Goal: Task Accomplishment & Management: Manage account settings

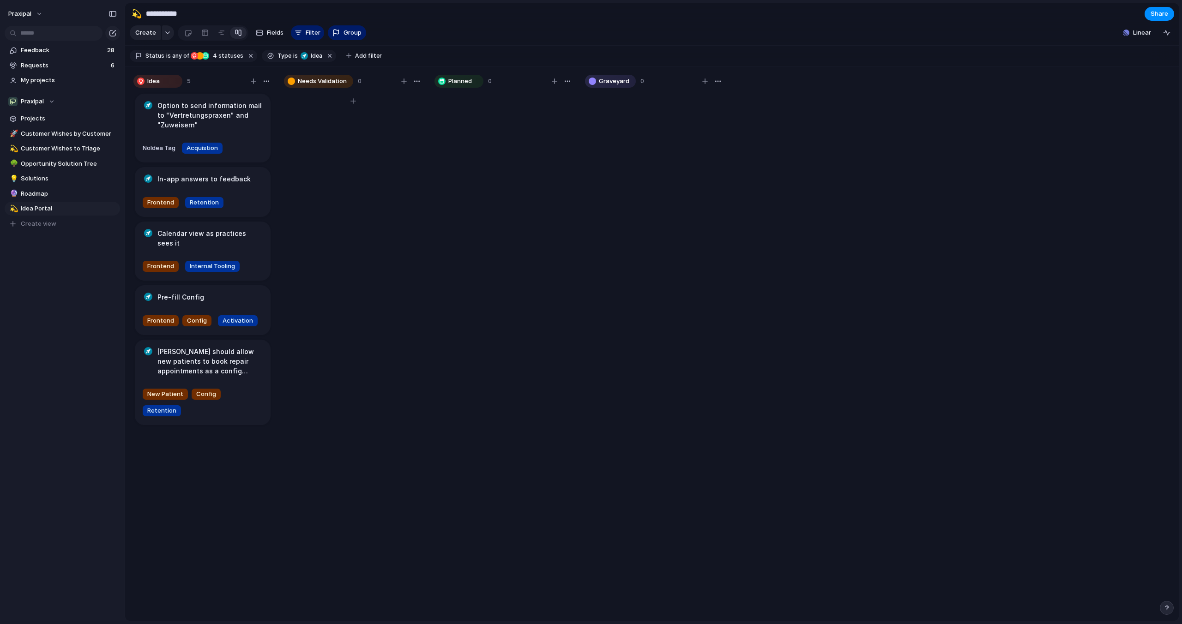
click at [308, 85] on span "Needs Validation" at bounding box center [322, 81] width 49 height 9
click at [316, 83] on span "Needs Validation" at bounding box center [322, 81] width 49 height 9
click at [316, 82] on span "Needs Validation" at bounding box center [322, 81] width 49 height 9
click at [273, 34] on span "Fields" at bounding box center [275, 32] width 17 height 9
click at [1096, 159] on span "Idea Tag" at bounding box center [1086, 155] width 25 height 9
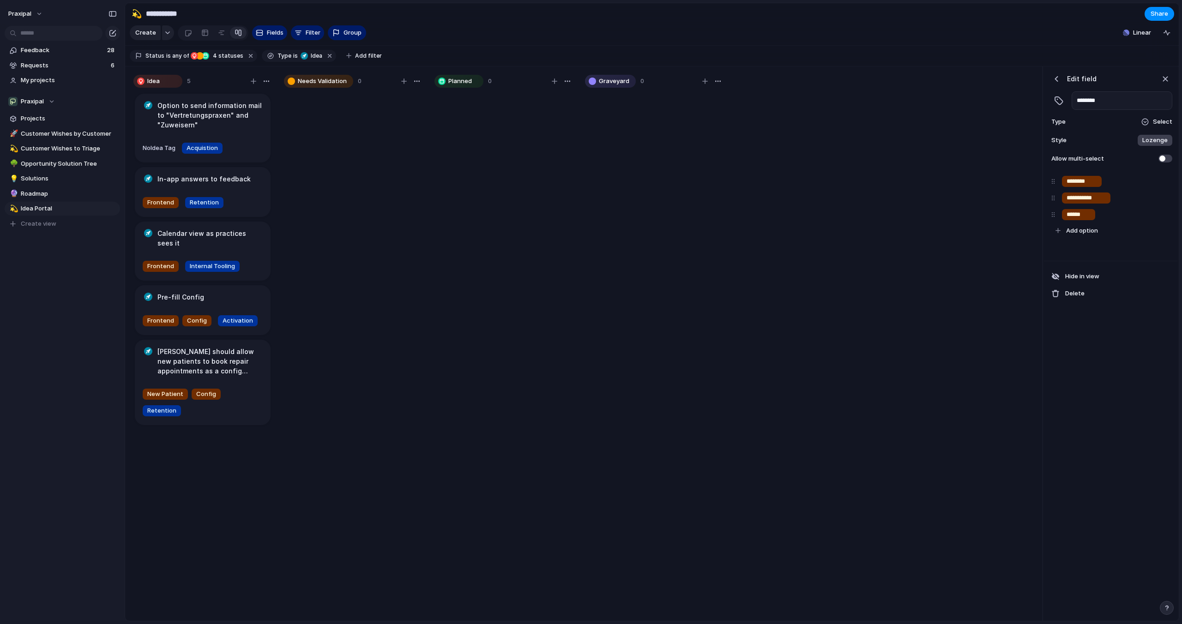
click at [1058, 74] on div "button" at bounding box center [1056, 78] width 9 height 9
click at [1096, 228] on button "Idea Status" at bounding box center [1116, 223] width 114 height 15
click at [1089, 201] on input "**********" at bounding box center [1093, 198] width 53 height 9
click at [1093, 182] on input "********" at bounding box center [1082, 181] width 31 height 9
click at [1087, 237] on span "Roadmap Stage" at bounding box center [1097, 239] width 47 height 9
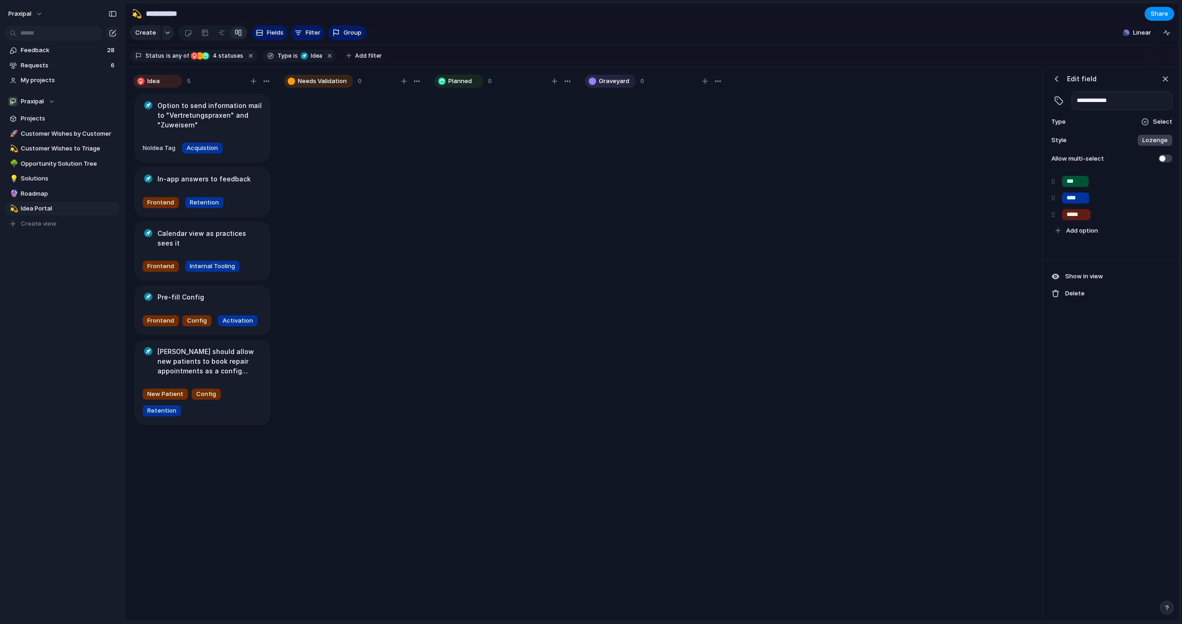
click at [1058, 79] on div "button" at bounding box center [1056, 78] width 9 height 9
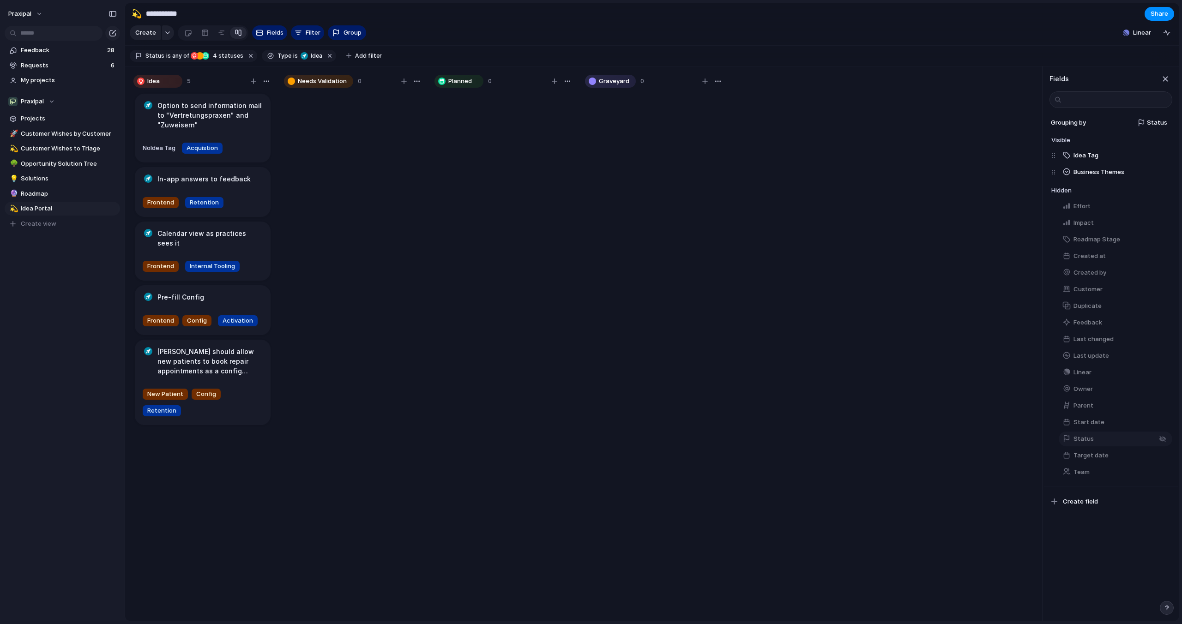
click at [1076, 439] on span "Status" at bounding box center [1084, 439] width 20 height 9
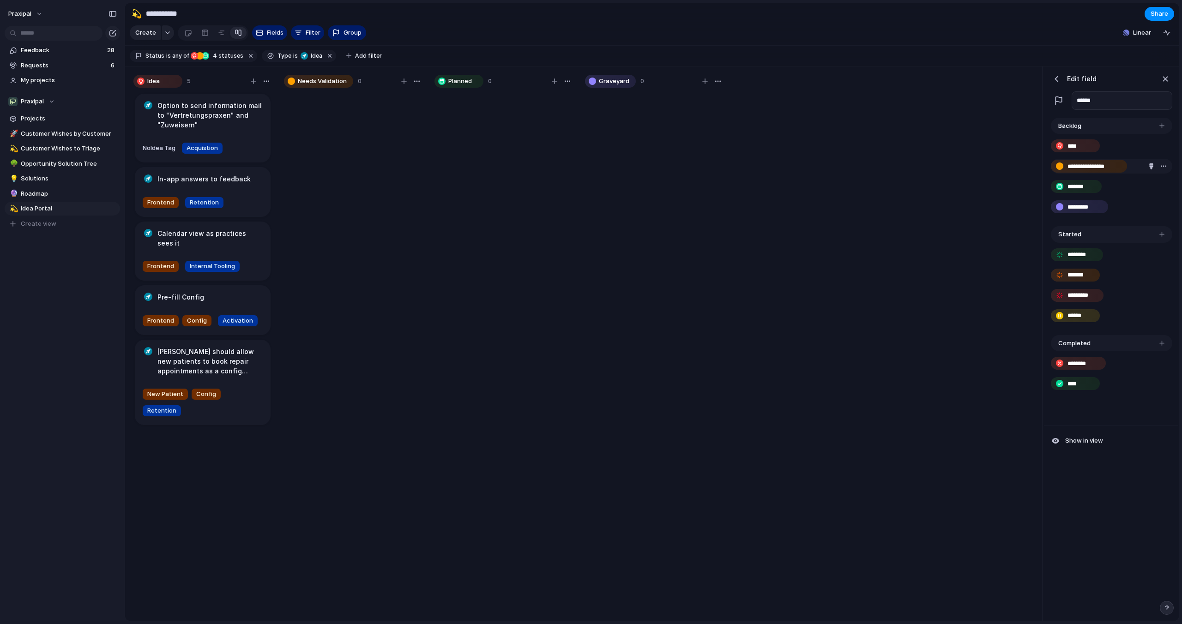
click at [1082, 165] on input "**********" at bounding box center [1094, 166] width 53 height 9
drag, startPoint x: 1116, startPoint y: 168, endPoint x: 1073, endPoint y: 170, distance: 43.0
click at [1073, 170] on div "**********" at bounding box center [1111, 261] width 127 height 286
drag, startPoint x: 1070, startPoint y: 167, endPoint x: 1117, endPoint y: 169, distance: 47.6
click at [1117, 169] on div "**********" at bounding box center [1111, 261] width 127 height 286
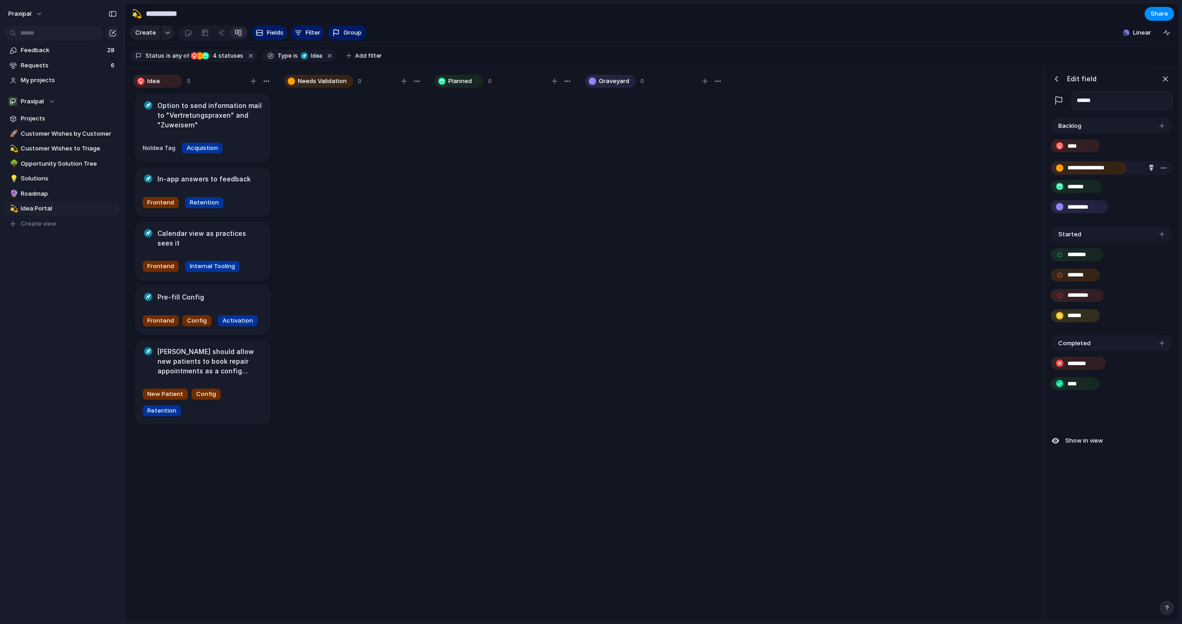
drag, startPoint x: 1116, startPoint y: 163, endPoint x: 1093, endPoint y: 166, distance: 23.3
click at [1093, 166] on div "**********" at bounding box center [1111, 261] width 127 height 286
click at [1093, 166] on input "**********" at bounding box center [1094, 166] width 53 height 9
type input "*"
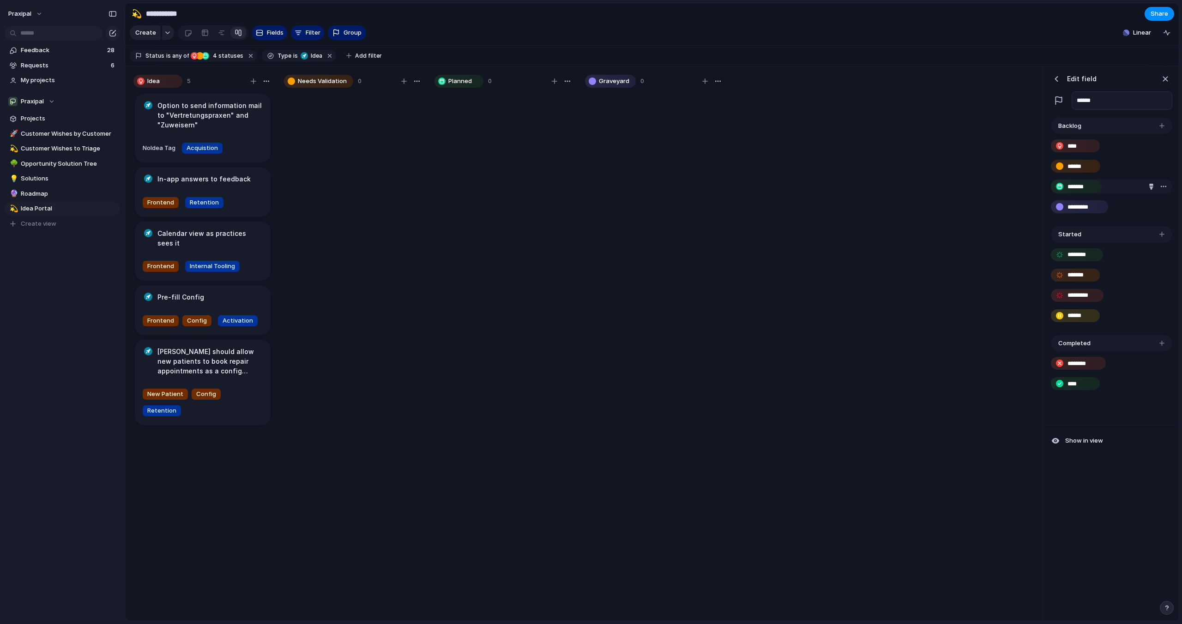
type input "******"
click at [1081, 186] on input "*******" at bounding box center [1082, 186] width 28 height 9
type input "******"
click at [1085, 224] on div "**** ****** ****** *********" at bounding box center [1111, 180] width 121 height 92
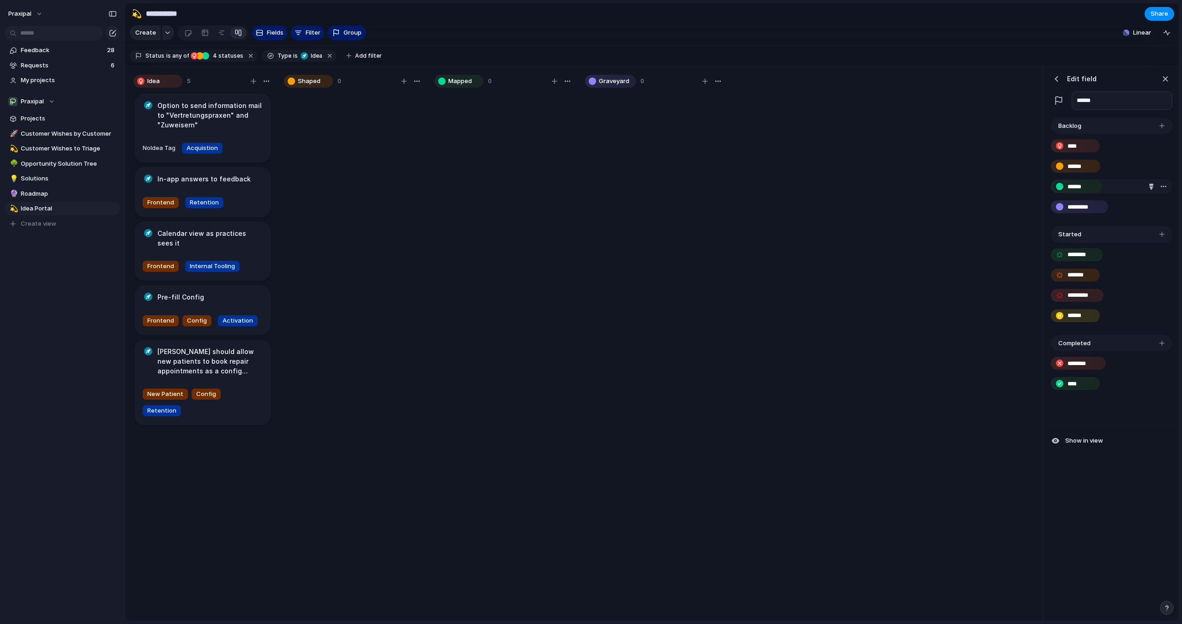
click at [1059, 185] on div "button" at bounding box center [1059, 186] width 7 height 7
click at [1059, 161] on button "button" at bounding box center [1060, 166] width 10 height 10
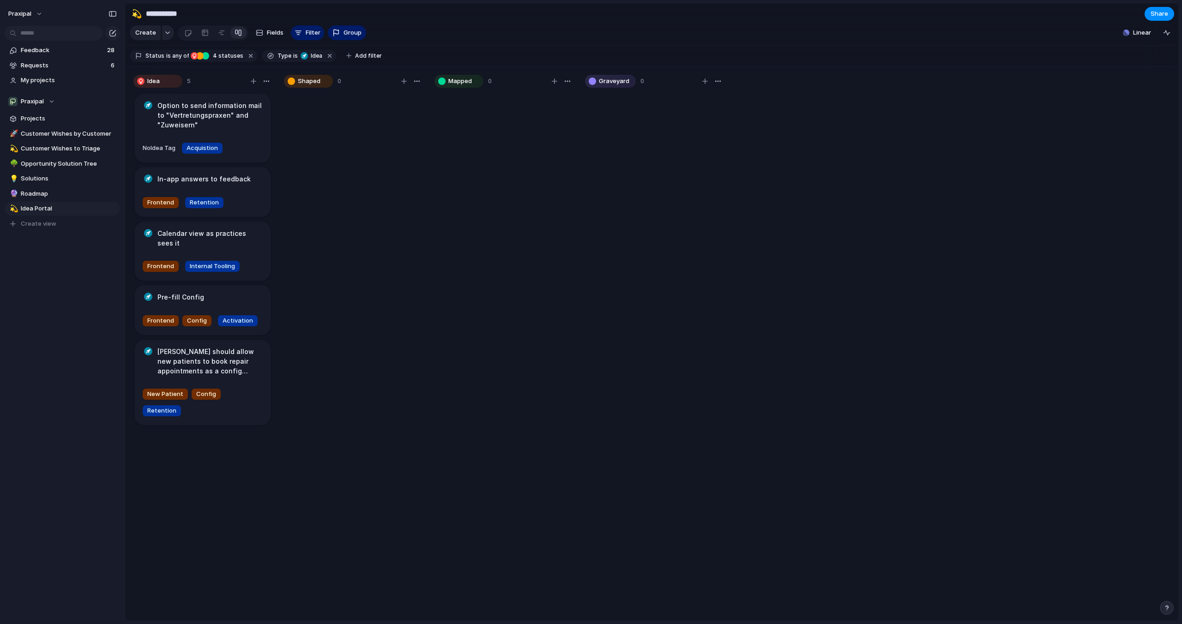
click at [918, 221] on div "Idea 5 Option to send information mail to "Vertretungspraxen" and "Zuweisern" N…" at bounding box center [652, 344] width 1054 height 555
click at [224, 122] on h1 "Option to send information mail to "Vertretungspraxen" and "Zuweisern"" at bounding box center [209, 115] width 105 height 29
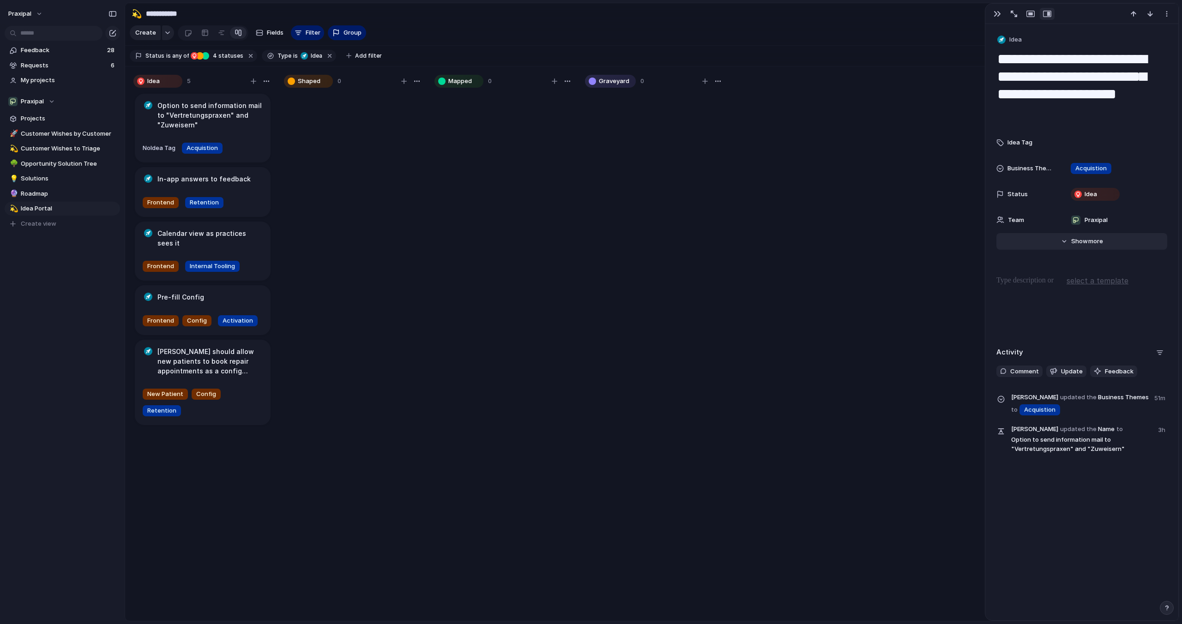
click at [1083, 249] on button "Hide Show more" at bounding box center [1082, 241] width 171 height 17
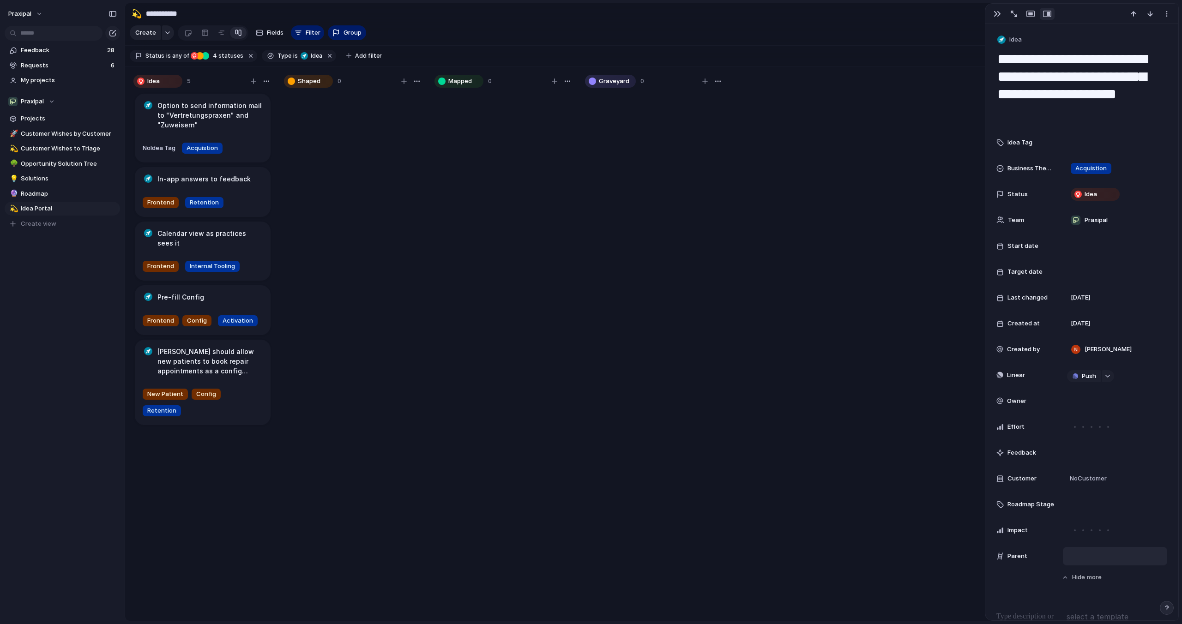
click at [1075, 556] on div at bounding box center [1115, 556] width 96 height 10
click at [984, 339] on div "Unsere Churn Rate bleibt bei 0% Keine Aufgaben erstellen, wenn Anrufer einfach …" at bounding box center [591, 312] width 1182 height 624
click at [270, 29] on span "Fields" at bounding box center [275, 32] width 17 height 9
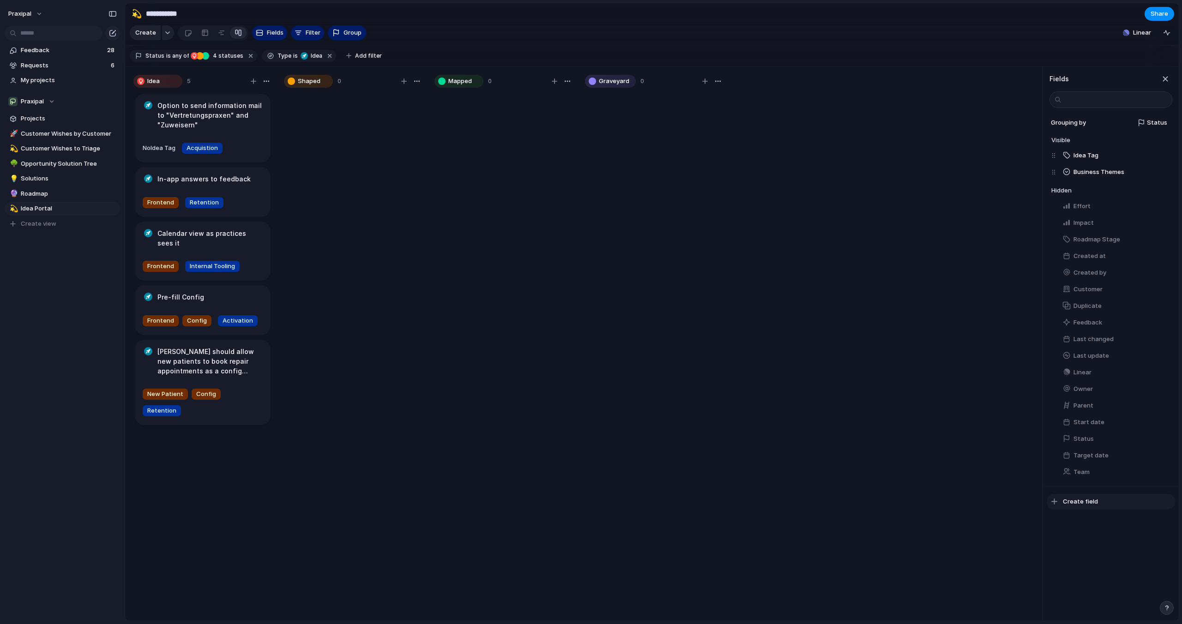
click at [1079, 502] on span "Create field" at bounding box center [1080, 501] width 35 height 9
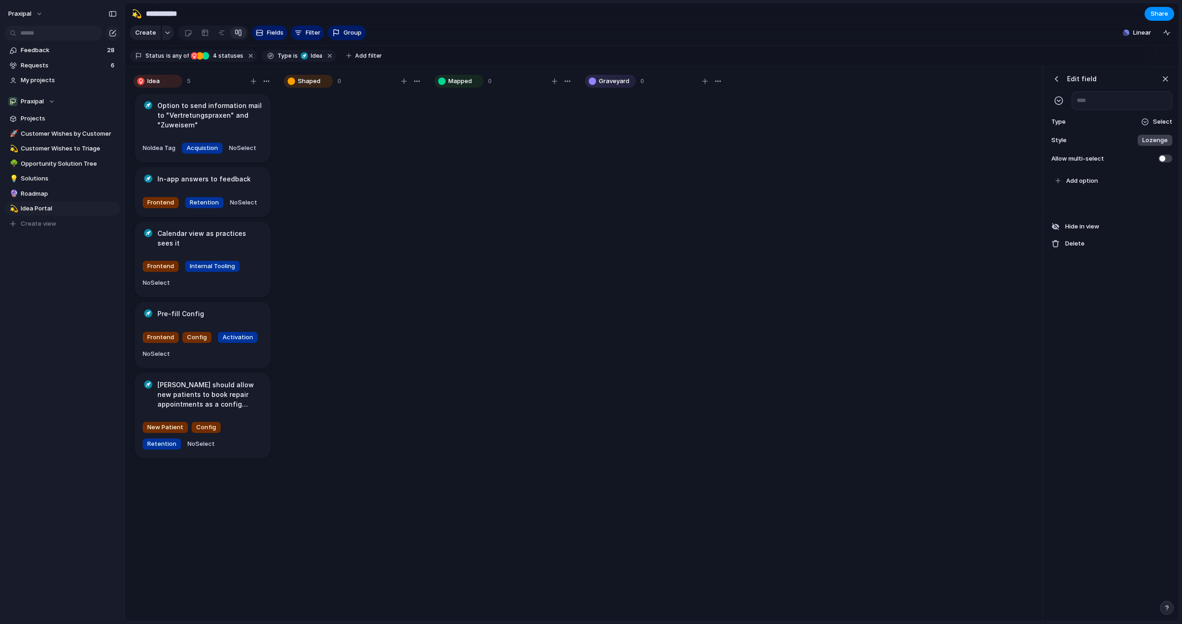
click at [1156, 121] on span "Select" at bounding box center [1162, 121] width 19 height 9
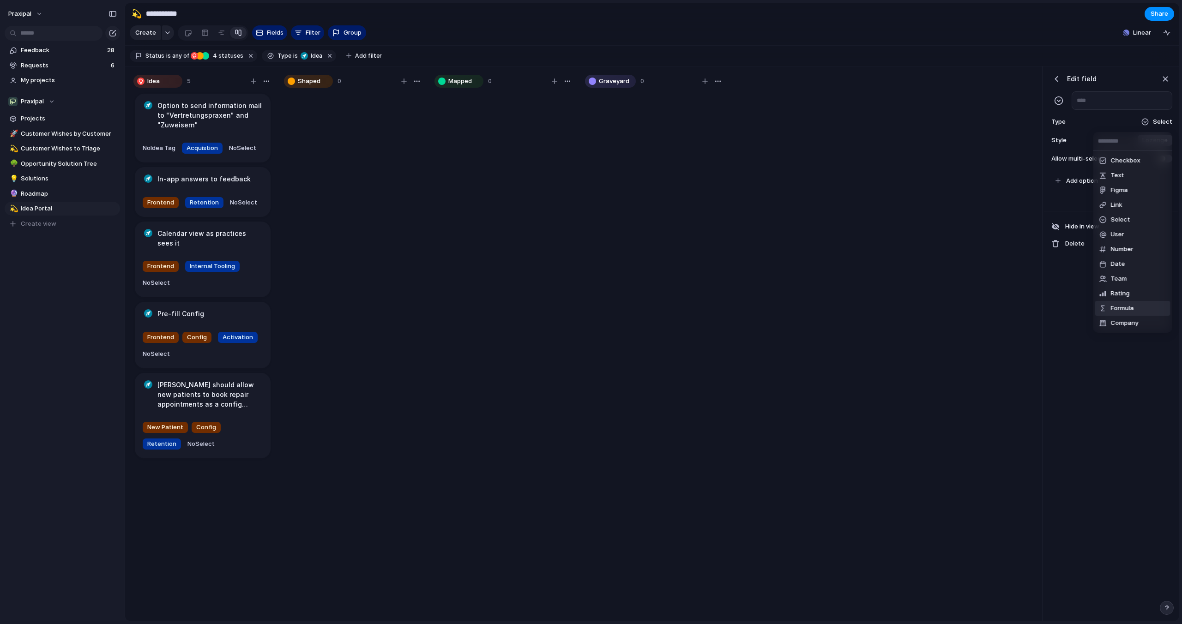
click at [1110, 311] on div "Formula" at bounding box center [1116, 308] width 35 height 9
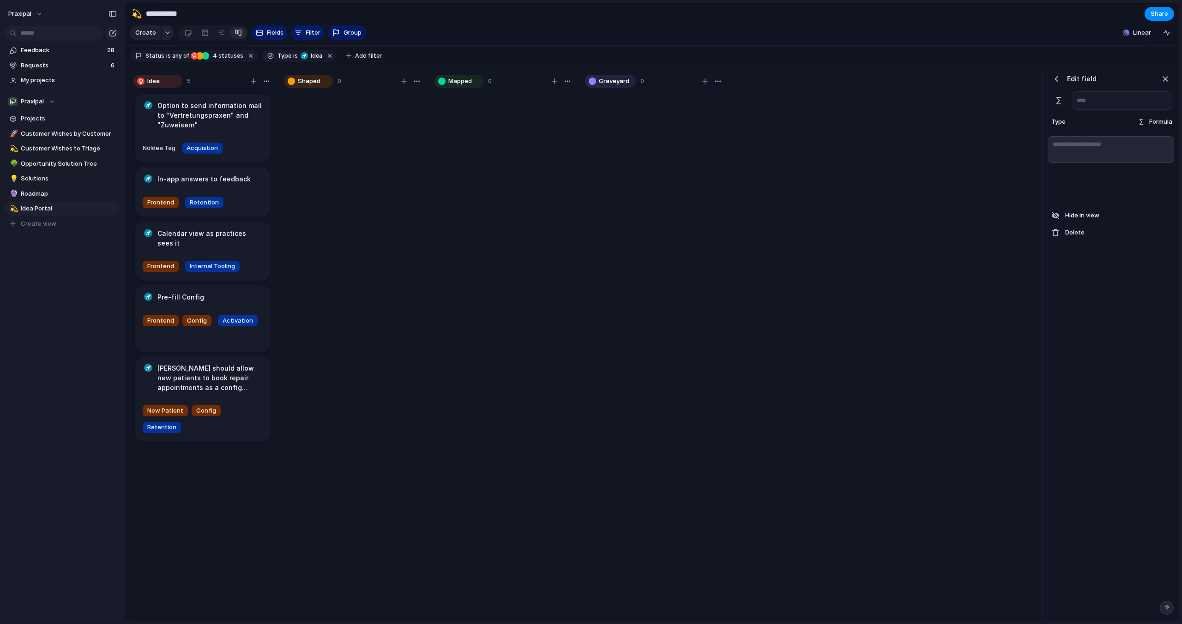
click at [1145, 120] on div at bounding box center [1141, 122] width 8 height 8
click at [1118, 115] on div "Checkbox Text Figma Link Select User Number Date Team Rating Formula Company" at bounding box center [591, 312] width 1182 height 624
click at [1059, 77] on div "button" at bounding box center [1056, 78] width 9 height 9
click at [1100, 187] on button "Formula" at bounding box center [1116, 188] width 114 height 15
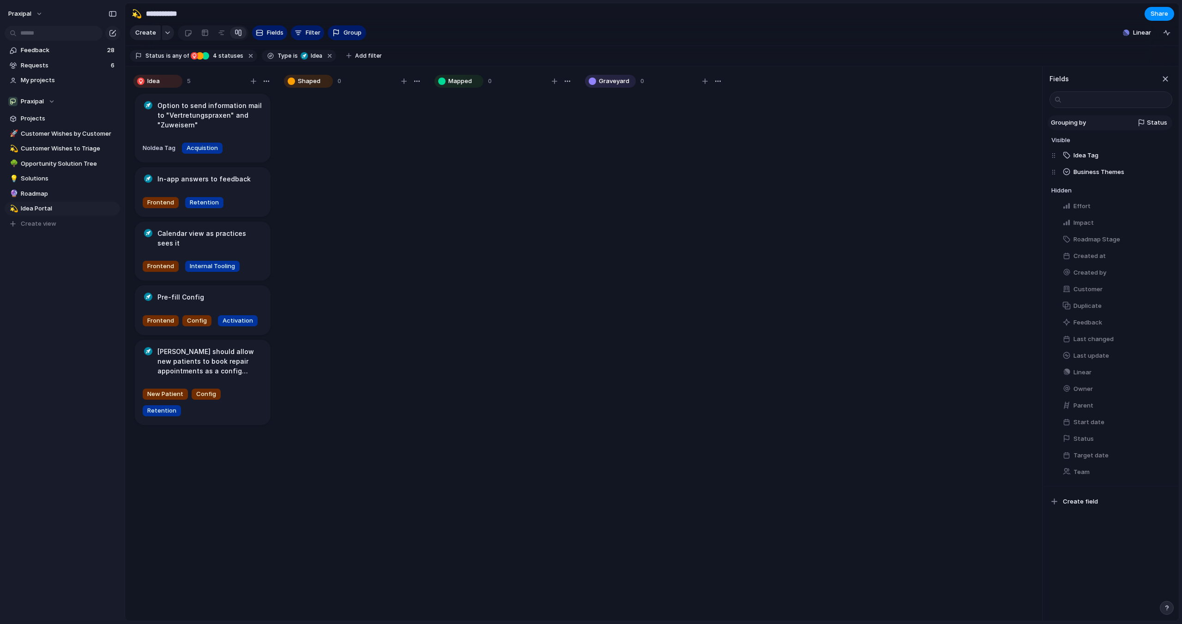
click at [1154, 125] on span "Status" at bounding box center [1157, 122] width 20 height 9
click at [1154, 125] on div "Owner Effort Status Customer Roadmap Stage Impact Created by Idea Tag Business …" at bounding box center [591, 312] width 1182 height 624
click at [1161, 409] on div "button" at bounding box center [1162, 405] width 7 height 7
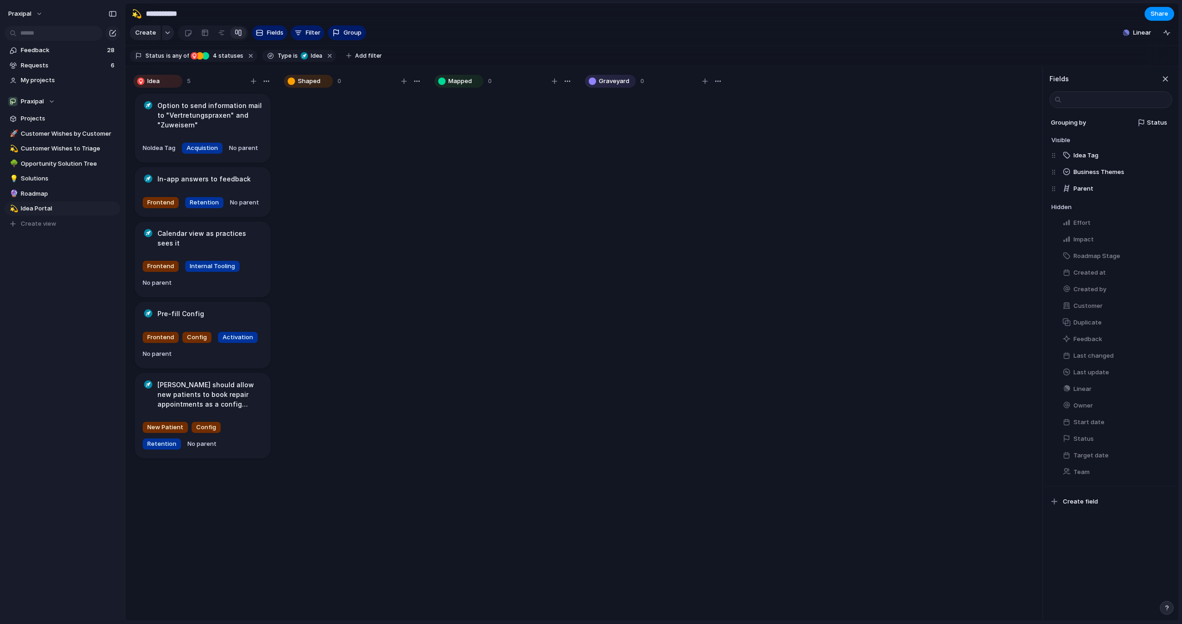
click at [750, 363] on div "Idea 5 Option to send information mail to "Vertretungspraxen" and "Zuweisern" N…" at bounding box center [583, 344] width 917 height 555
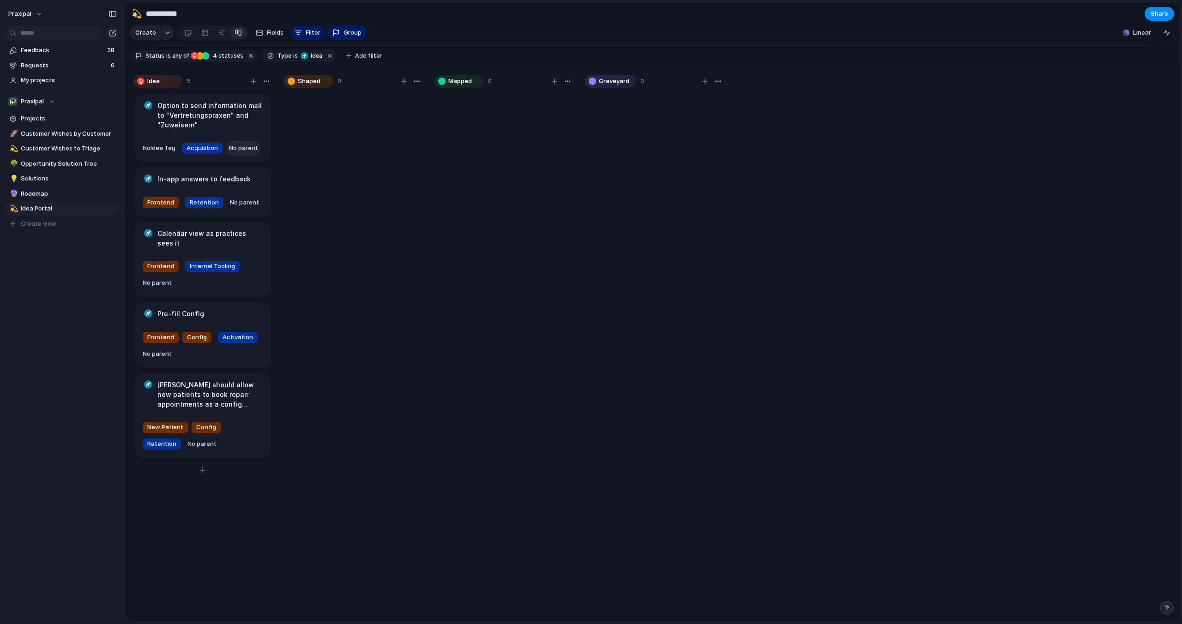
click at [251, 147] on span "No parent" at bounding box center [243, 147] width 29 height 7
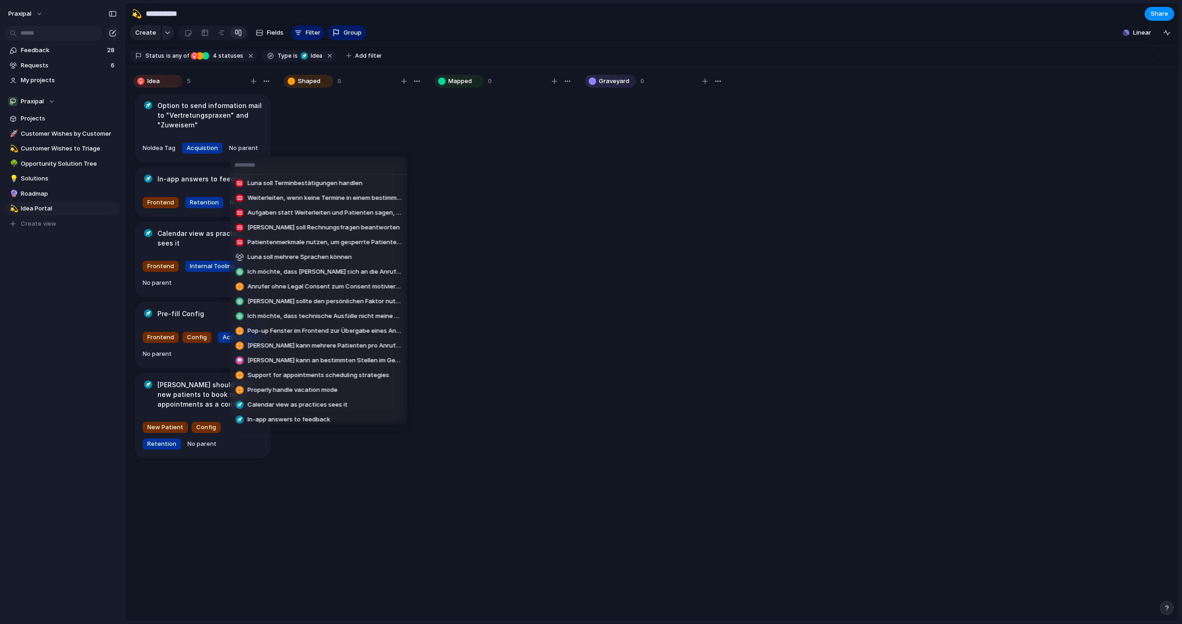
scroll to position [1026, 0]
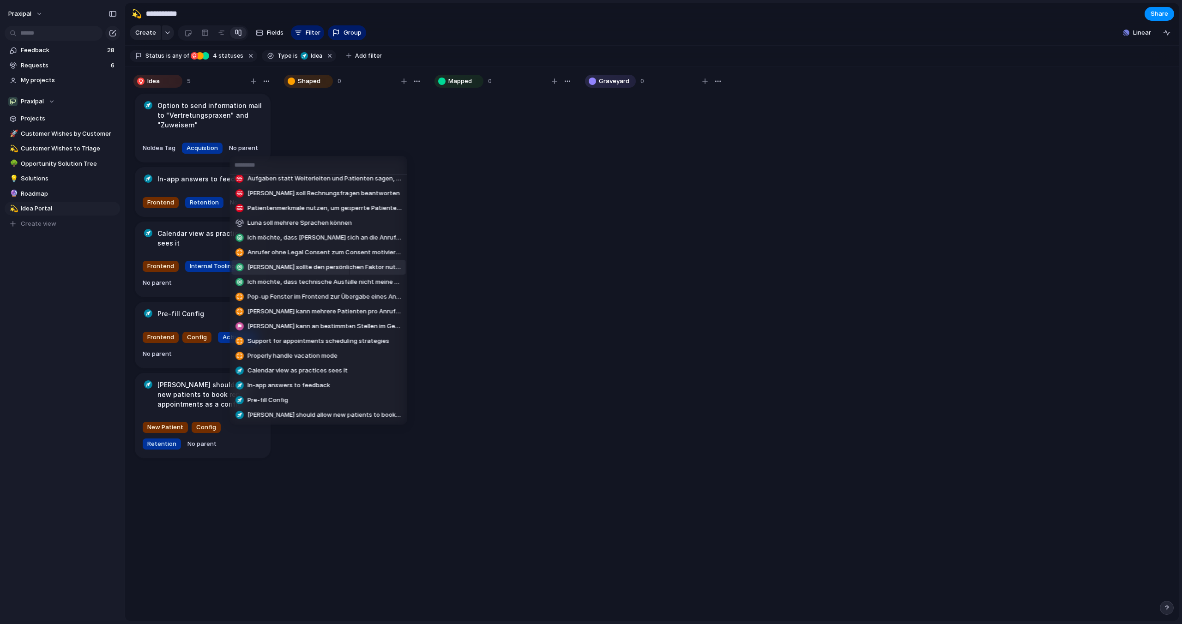
click at [529, 259] on div "Unsere Churn Rate bleibt bei 0% Keine Aufgaben erstellen, wenn Anrufer einfach …" at bounding box center [591, 312] width 1182 height 624
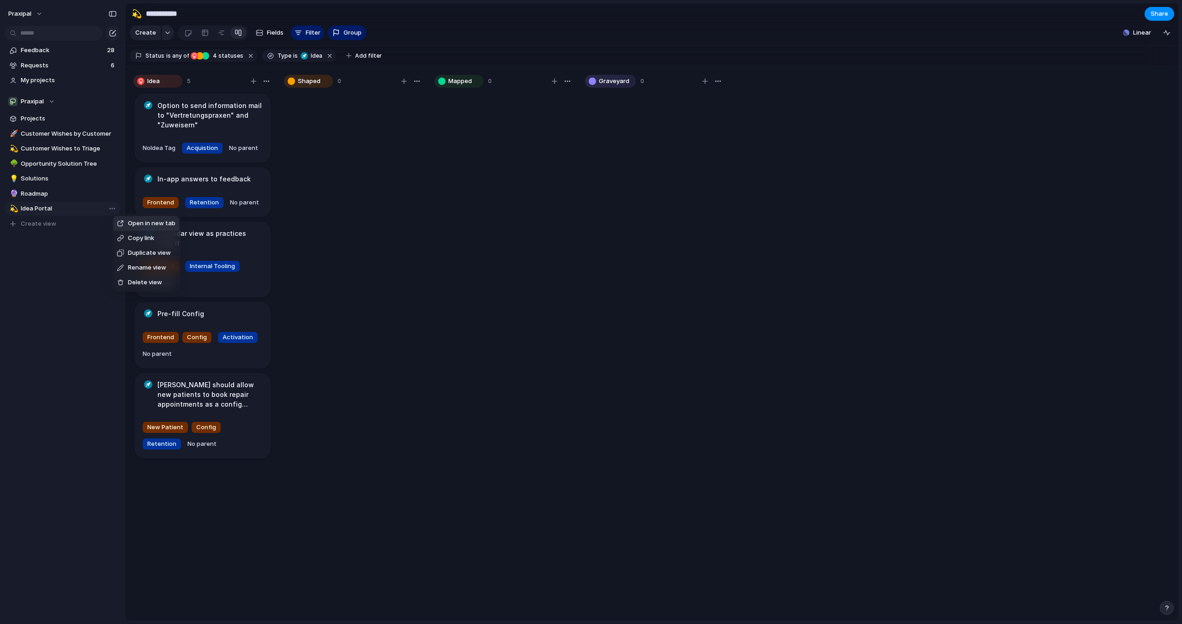
click at [136, 267] on span "Rename view" at bounding box center [147, 267] width 38 height 9
click at [40, 207] on input "**********" at bounding box center [69, 208] width 96 height 9
drag, startPoint x: 36, startPoint y: 208, endPoint x: 54, endPoint y: 208, distance: 18.0
click at [54, 208] on input "**********" at bounding box center [69, 208] width 96 height 9
type input "**********"
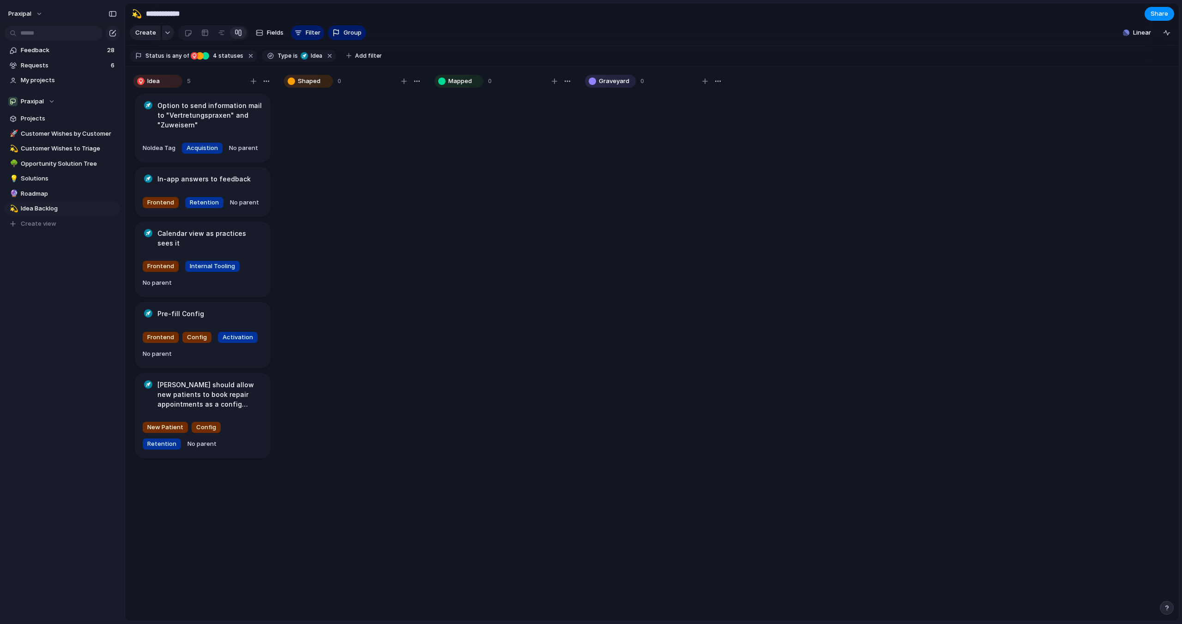
type input "**********"
click at [67, 285] on div "Feedback 28 Requests 6 My projects Praxipal Projects 🚀 Customer Wishes by Custo…" at bounding box center [62, 153] width 125 height 306
click at [134, 12] on div "💫" at bounding box center [137, 13] width 10 height 12
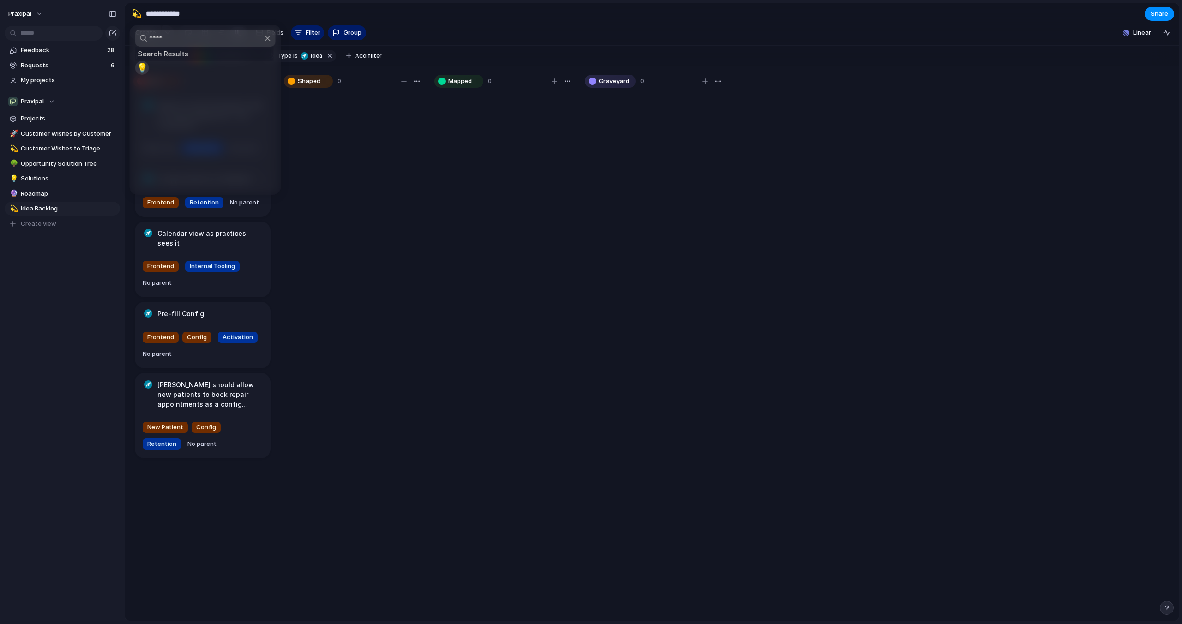
type input "****"
click at [139, 71] on span "💡" at bounding box center [142, 67] width 12 height 11
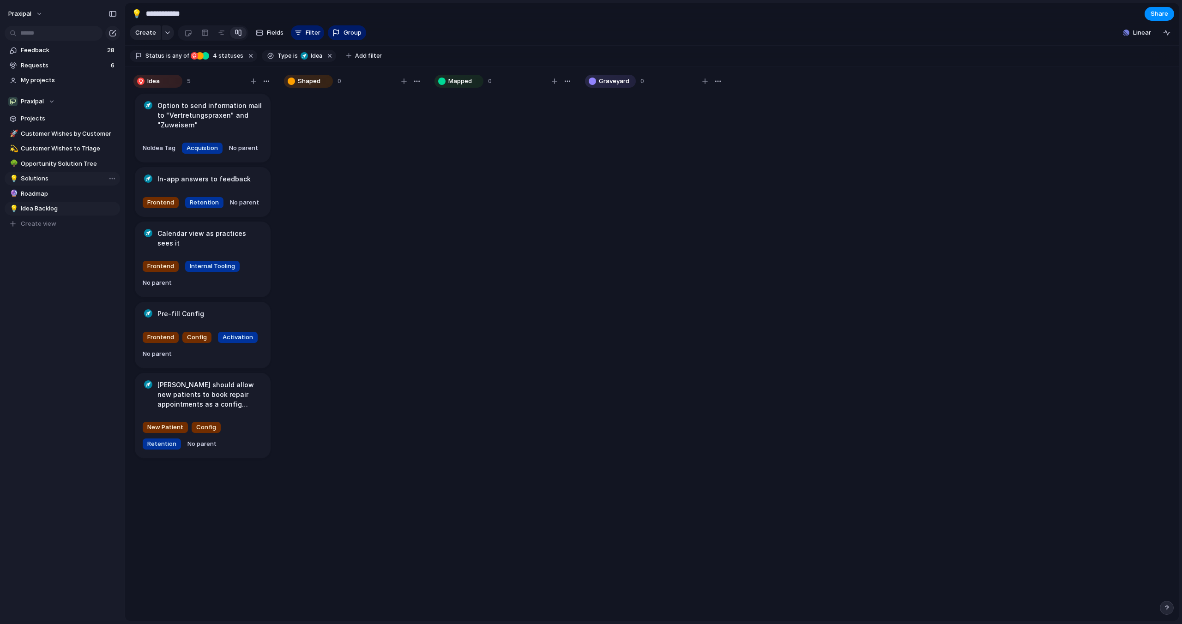
click at [32, 176] on span "Solutions" at bounding box center [69, 178] width 96 height 9
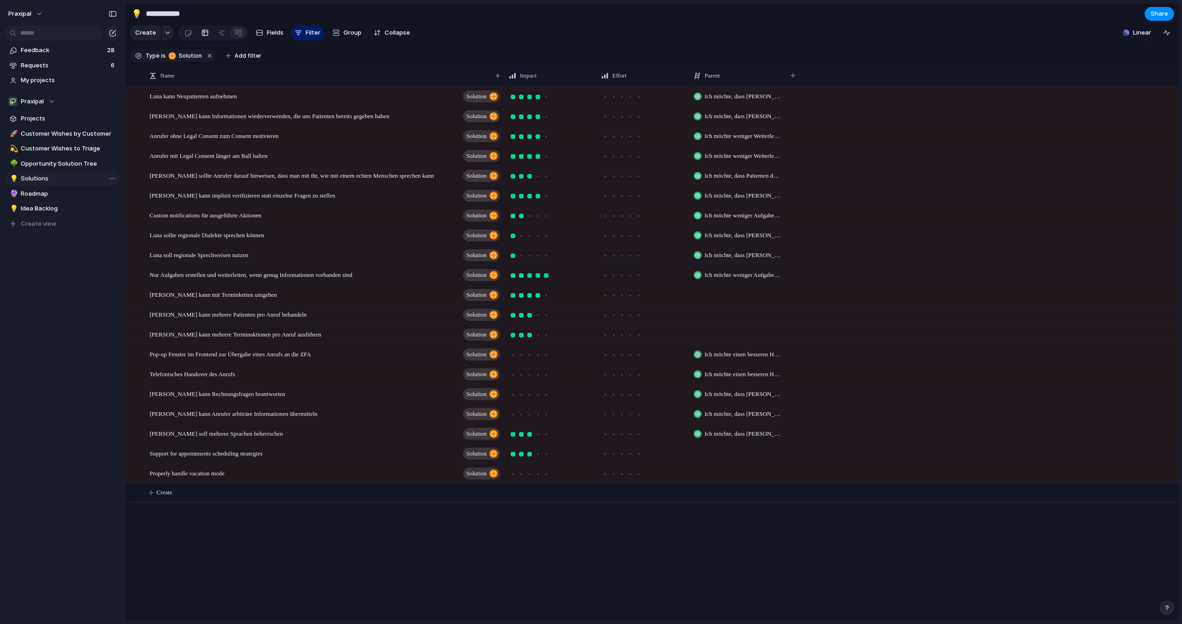
type input "*********"
click at [137, 13] on div "💡" at bounding box center [137, 13] width 10 height 12
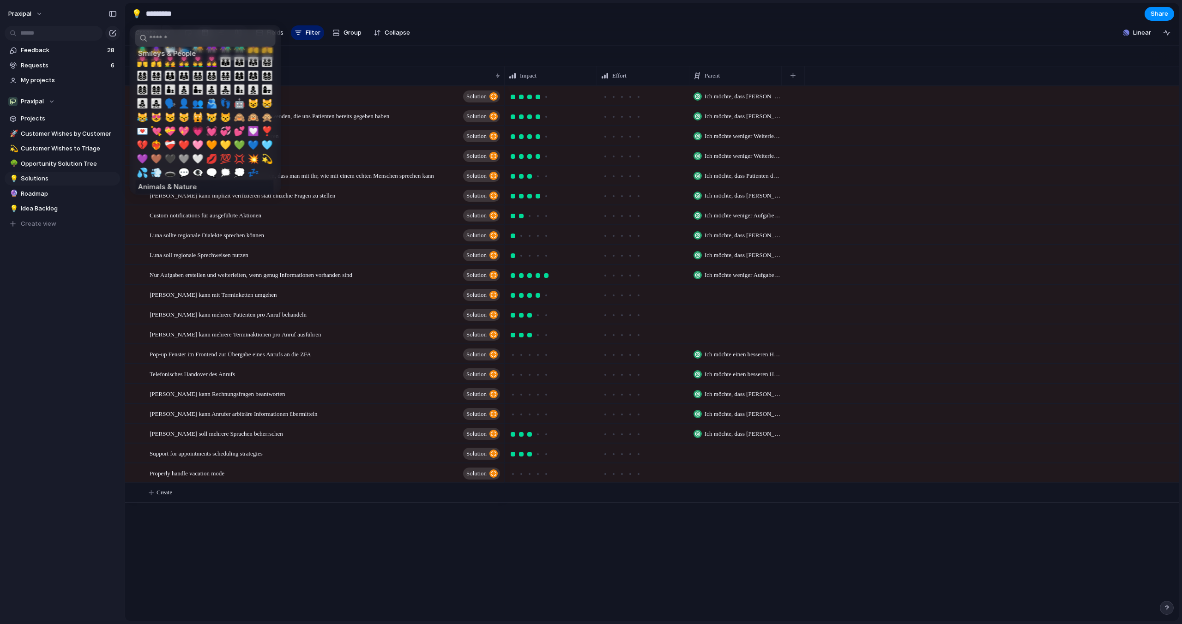
scroll to position [619, 0]
click at [251, 151] on span "💥" at bounding box center [253, 155] width 12 height 11
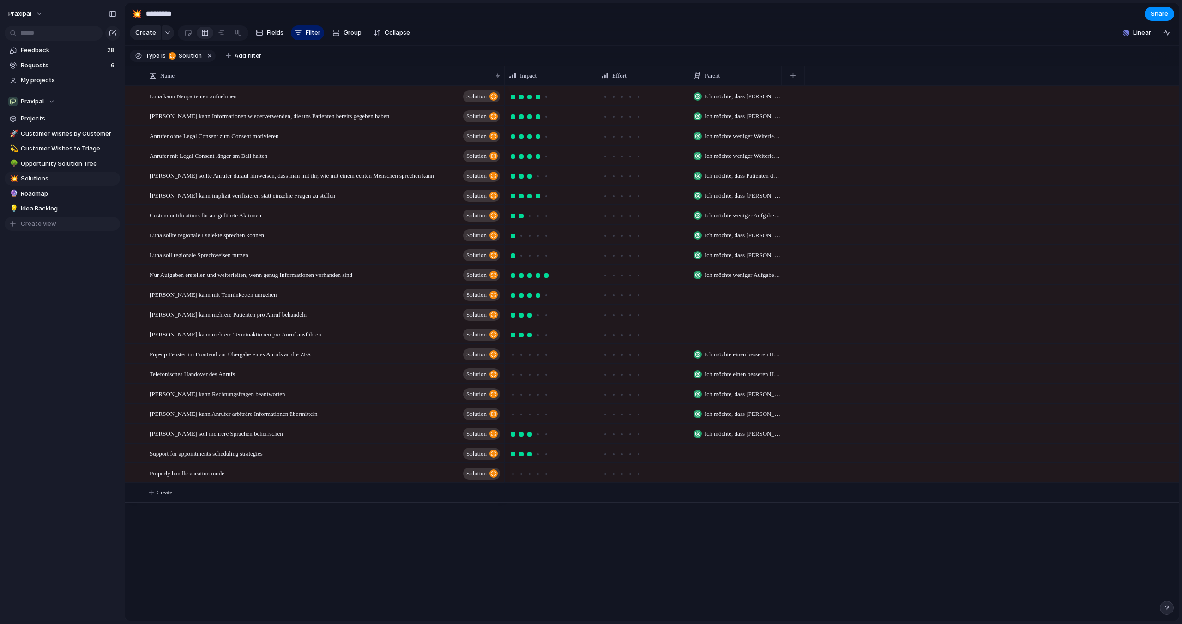
click at [47, 224] on span "Create view" at bounding box center [39, 223] width 36 height 9
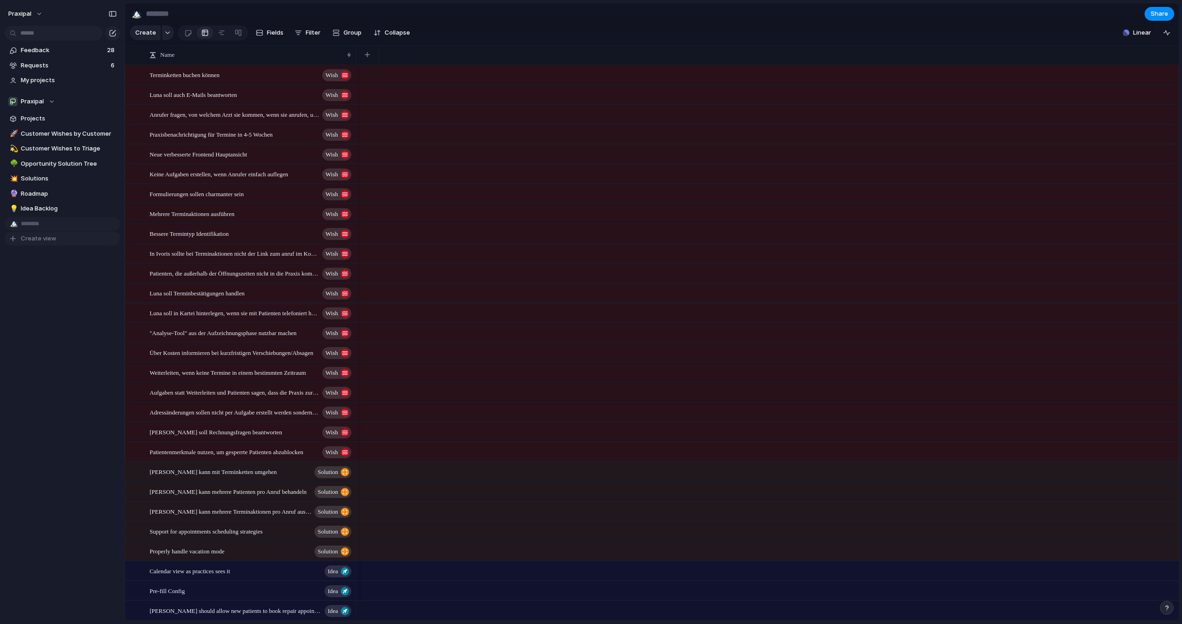
scroll to position [1033, 0]
click at [167, 12] on input at bounding box center [198, 14] width 109 height 17
type input "**********"
click at [133, 16] on div "🏔️" at bounding box center [137, 13] width 10 height 12
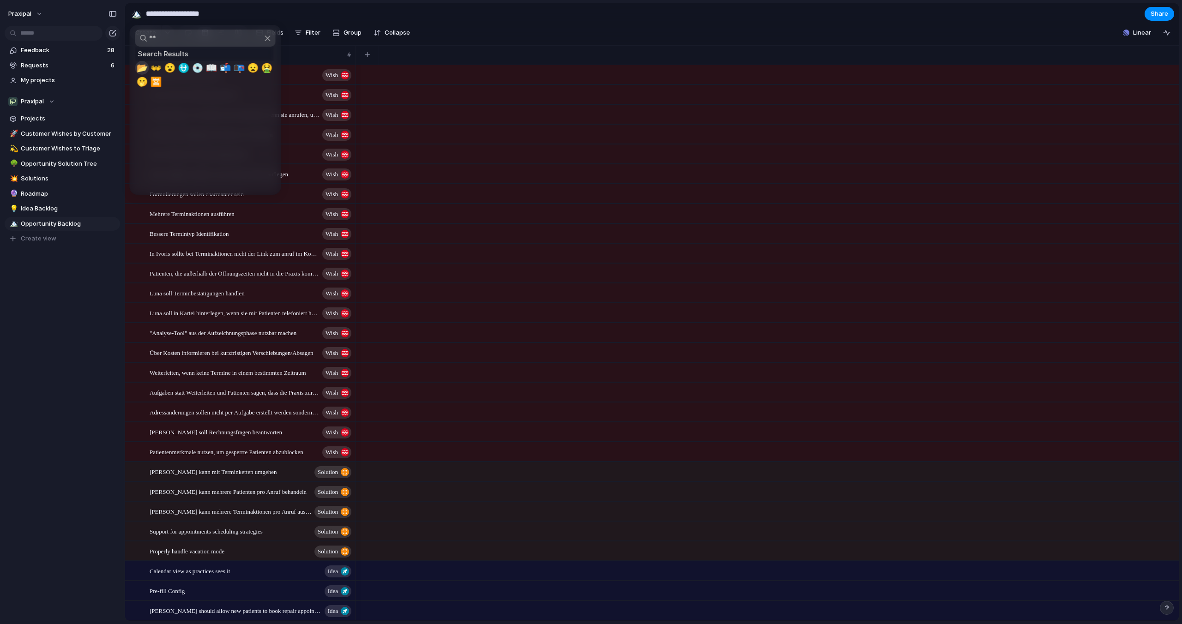
type input "*"
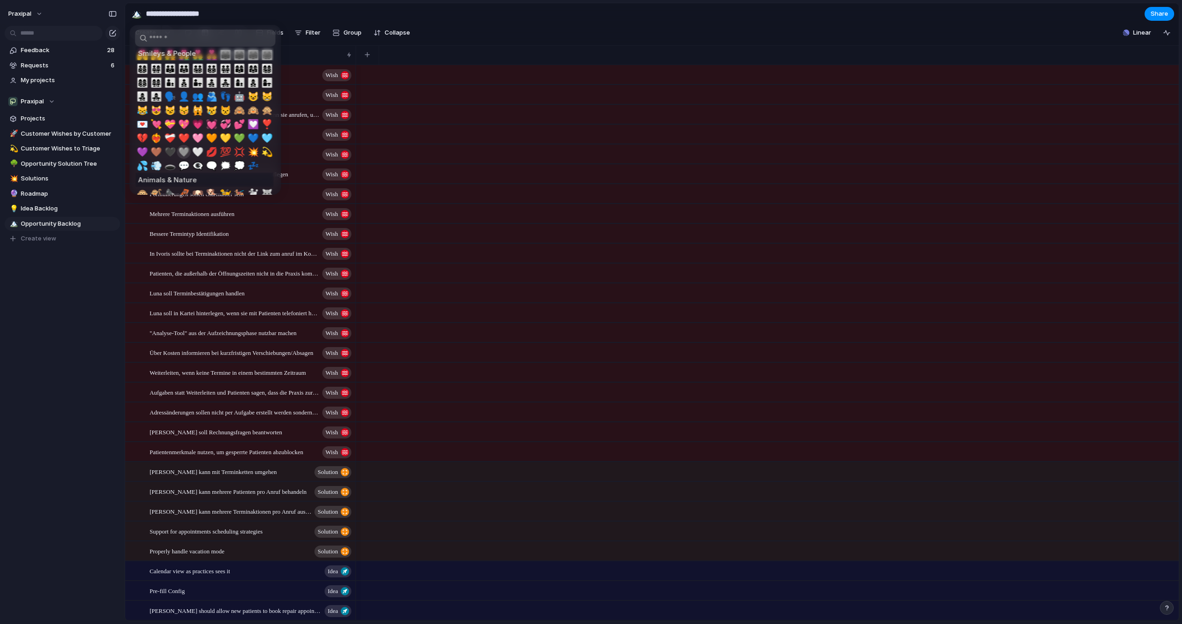
scroll to position [622, 0]
click at [182, 166] on span "💬" at bounding box center [184, 166] width 12 height 11
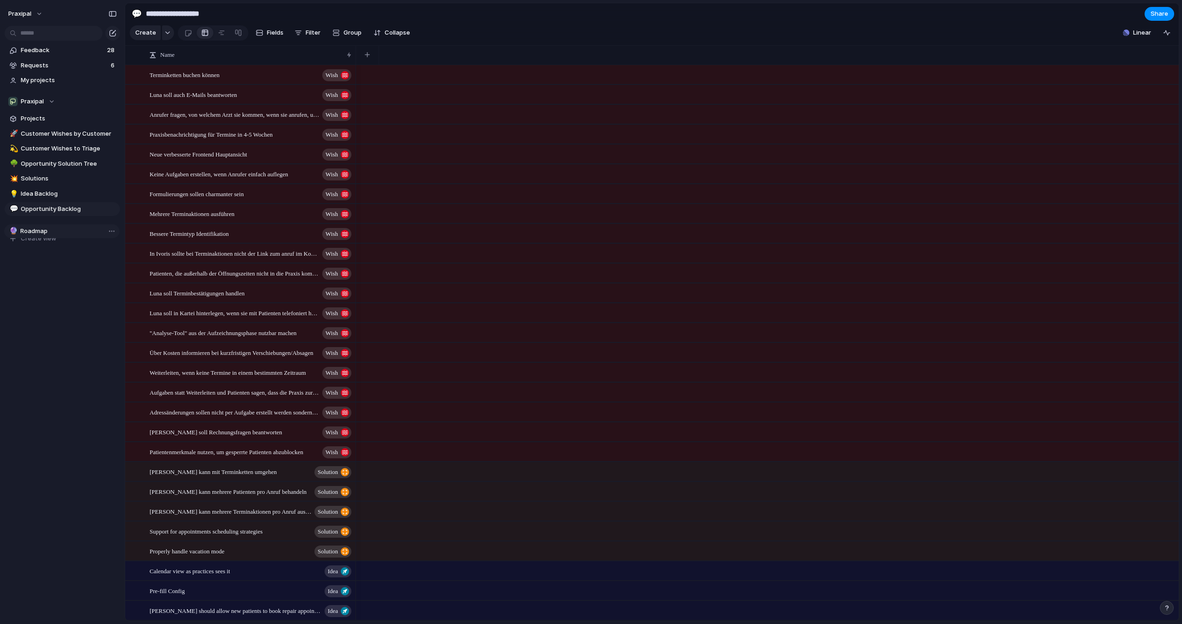
drag, startPoint x: 32, startPoint y: 193, endPoint x: 32, endPoint y: 230, distance: 37.4
drag, startPoint x: 47, startPoint y: 161, endPoint x: 46, endPoint y: 212, distance: 50.8
click at [53, 181] on span "Idea Backlog" at bounding box center [69, 178] width 96 height 9
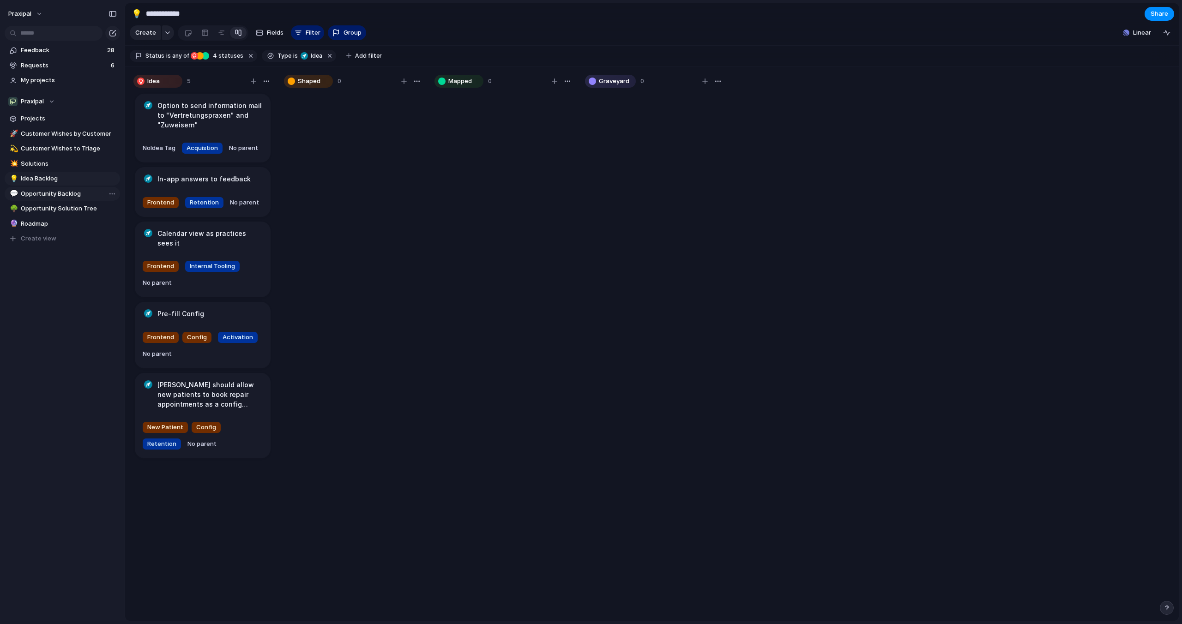
click at [55, 191] on span "Opportunity Backlog" at bounding box center [69, 193] width 96 height 9
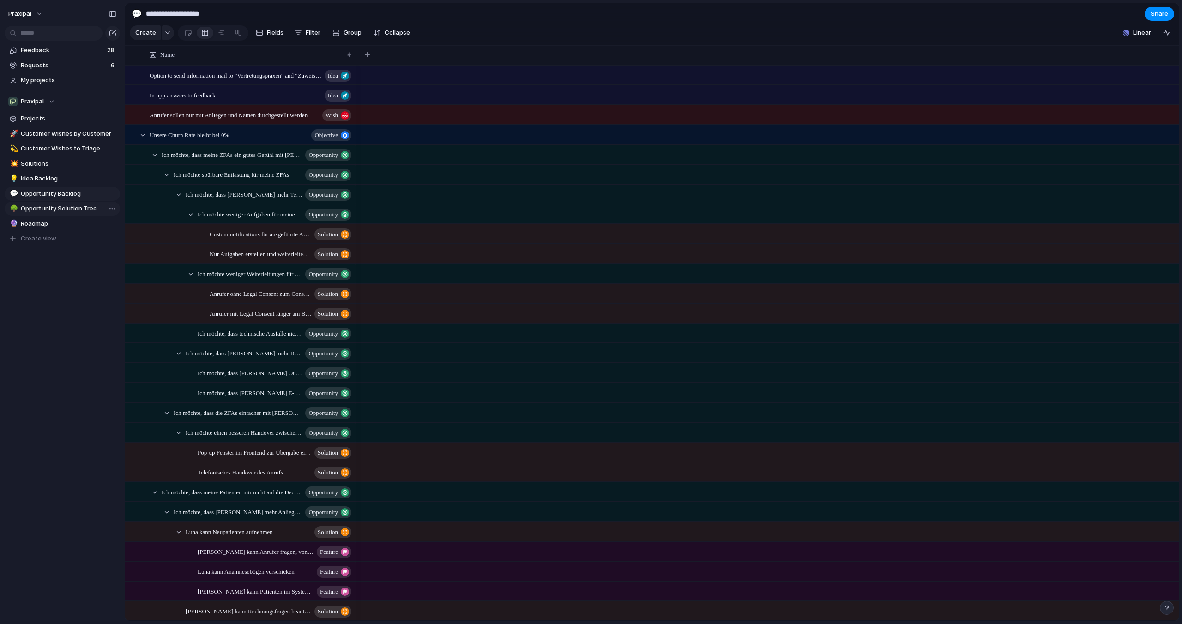
click at [56, 208] on span "Opportunity Solution Tree" at bounding box center [69, 208] width 96 height 9
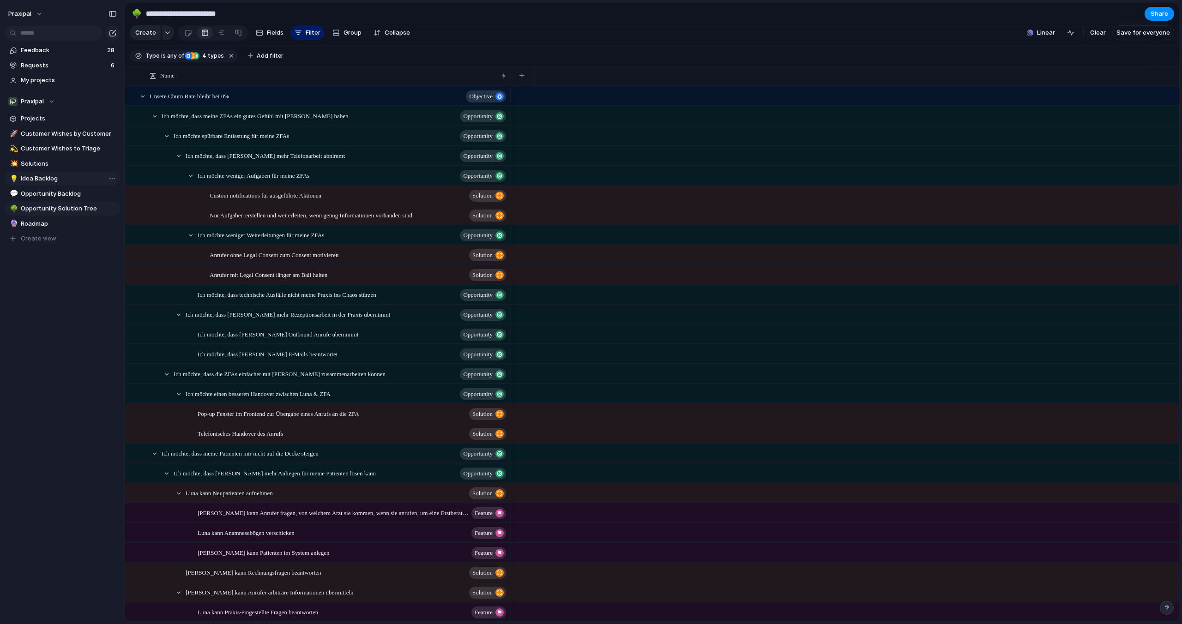
click at [43, 177] on span "Idea Backlog" at bounding box center [69, 178] width 96 height 9
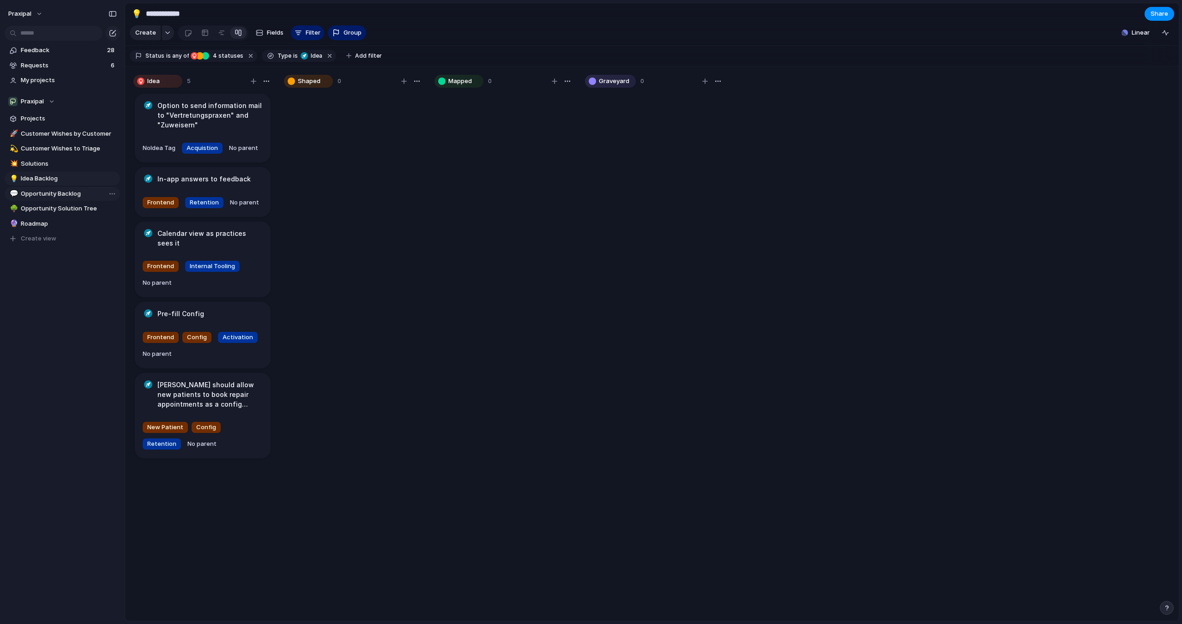
click at [48, 197] on span "Opportunity Backlog" at bounding box center [69, 193] width 96 height 9
type input "**********"
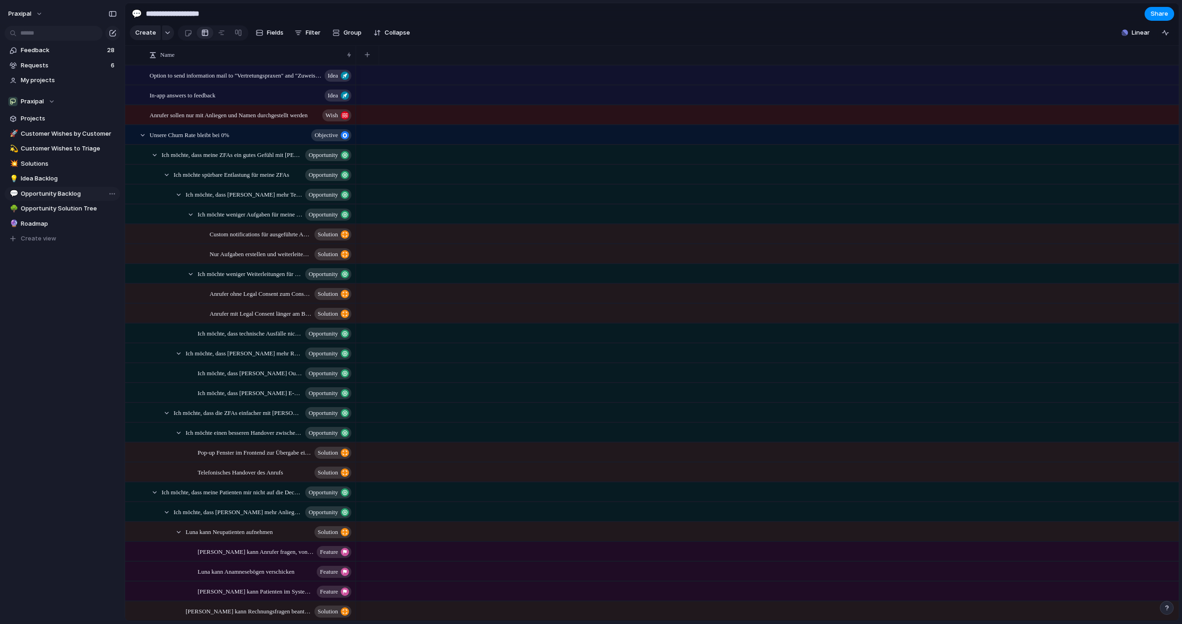
click at [53, 194] on span "Opportunity Backlog" at bounding box center [69, 193] width 96 height 9
click at [272, 33] on span "Fields" at bounding box center [275, 32] width 17 height 9
click at [311, 34] on span "Filter" at bounding box center [313, 32] width 15 height 9
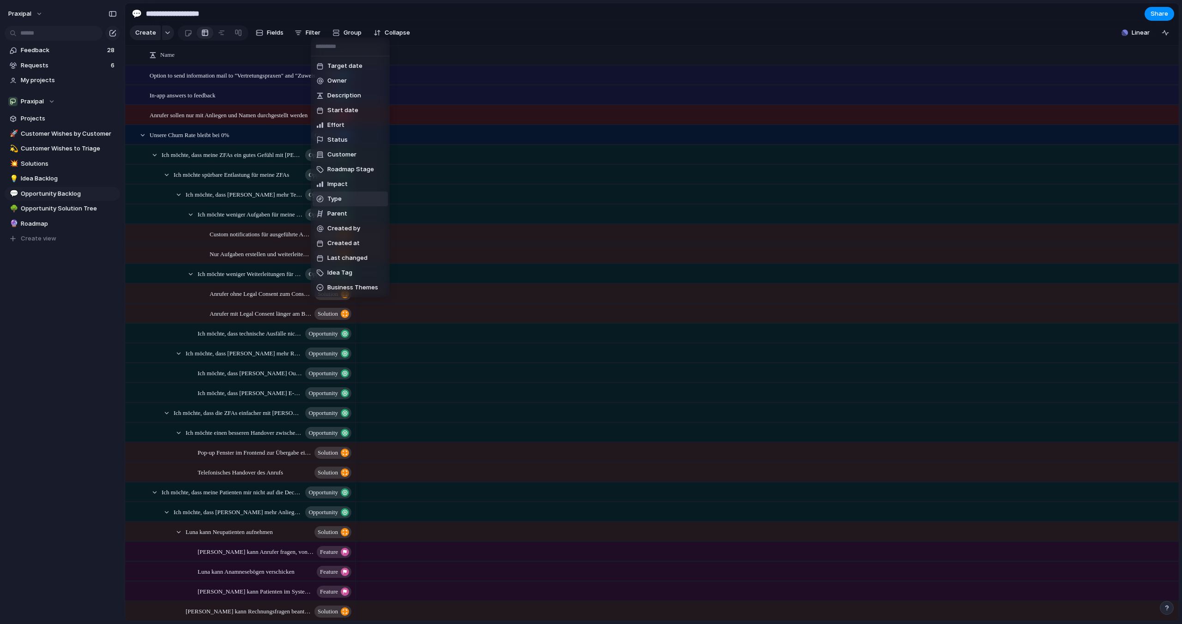
click at [351, 202] on li "Type" at bounding box center [350, 199] width 75 height 15
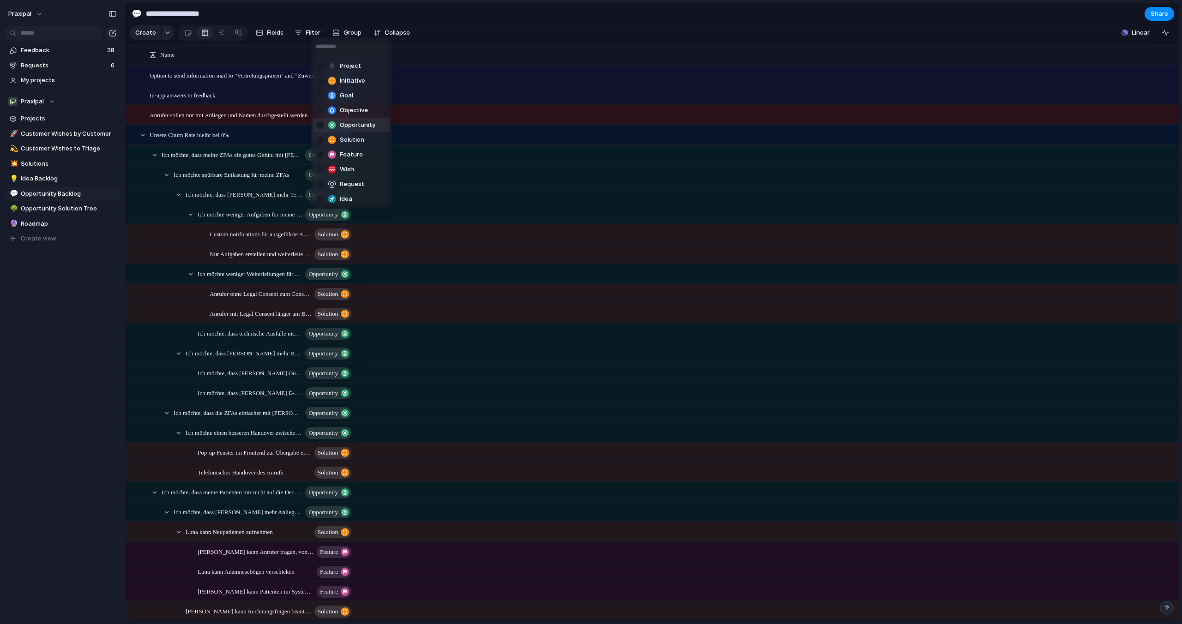
click at [366, 125] on span "Opportunity" at bounding box center [358, 125] width 36 height 9
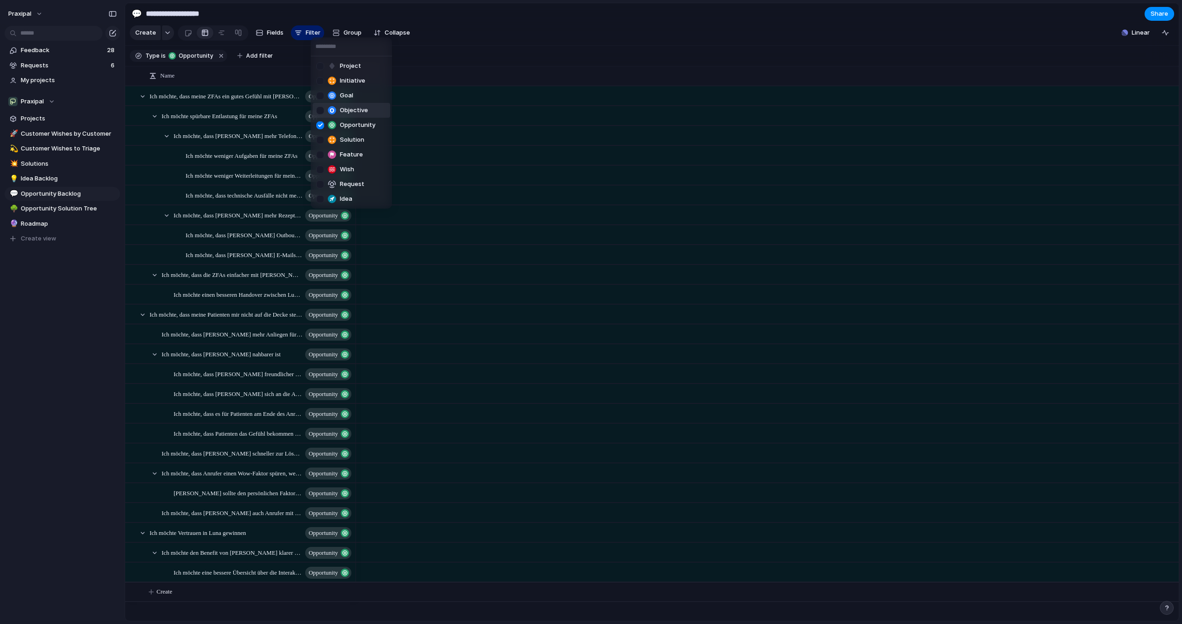
click at [520, 26] on div "Project Initiative Goal Objective Opportunity Solution Feature Wish Request Idea" at bounding box center [591, 312] width 1182 height 624
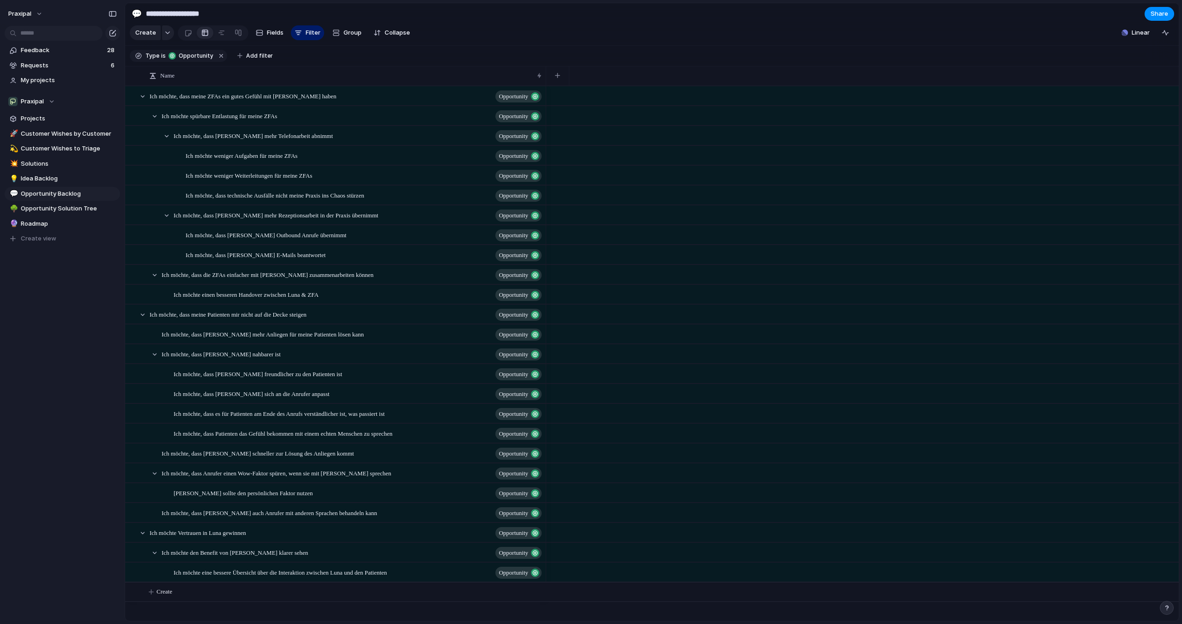
drag, startPoint x: 356, startPoint y: 77, endPoint x: 546, endPoint y: 84, distance: 190.4
click at [546, 84] on div "Name" at bounding box center [652, 76] width 1054 height 20
click at [539, 77] on div "Name" at bounding box center [345, 75] width 397 height 19
click at [341, 101] on div "Ich möchte, dass meine ZFAs ein gutes Gefühl mit [PERSON_NAME] haben Opportunity" at bounding box center [346, 96] width 393 height 19
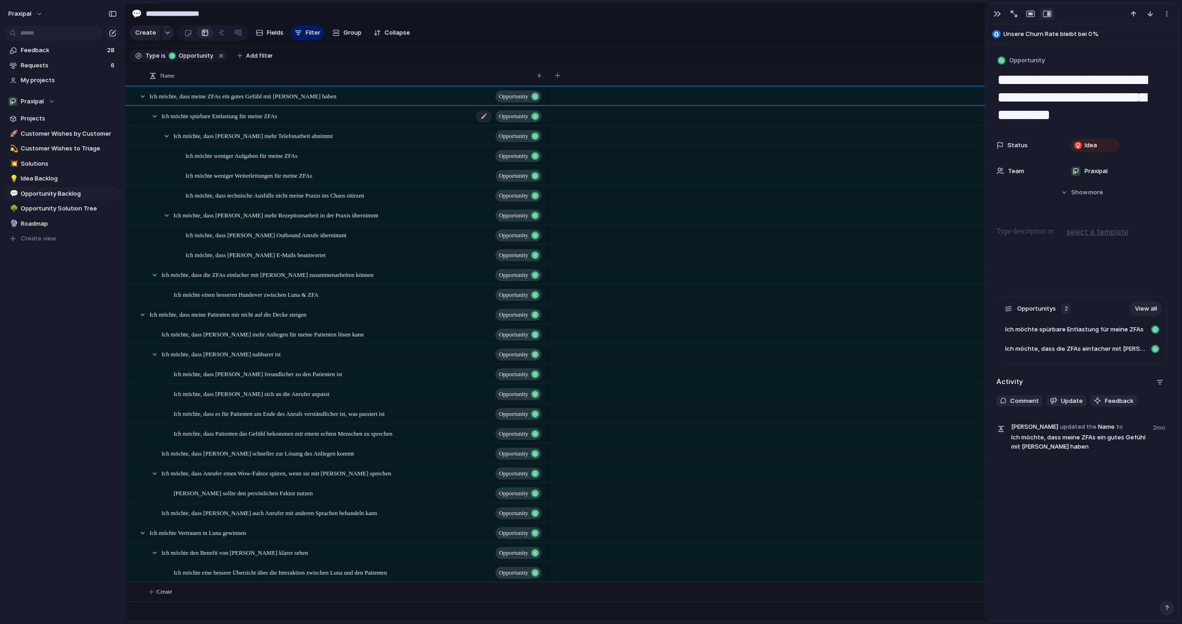
click at [333, 115] on div "Ich möchte spürbare Entlastung für meine ZFAs Opportunity" at bounding box center [352, 116] width 381 height 19
click at [332, 131] on div "Ich möchte, dass [PERSON_NAME] mehr Telefonarbeit abnimmt Opportunity" at bounding box center [358, 136] width 369 height 19
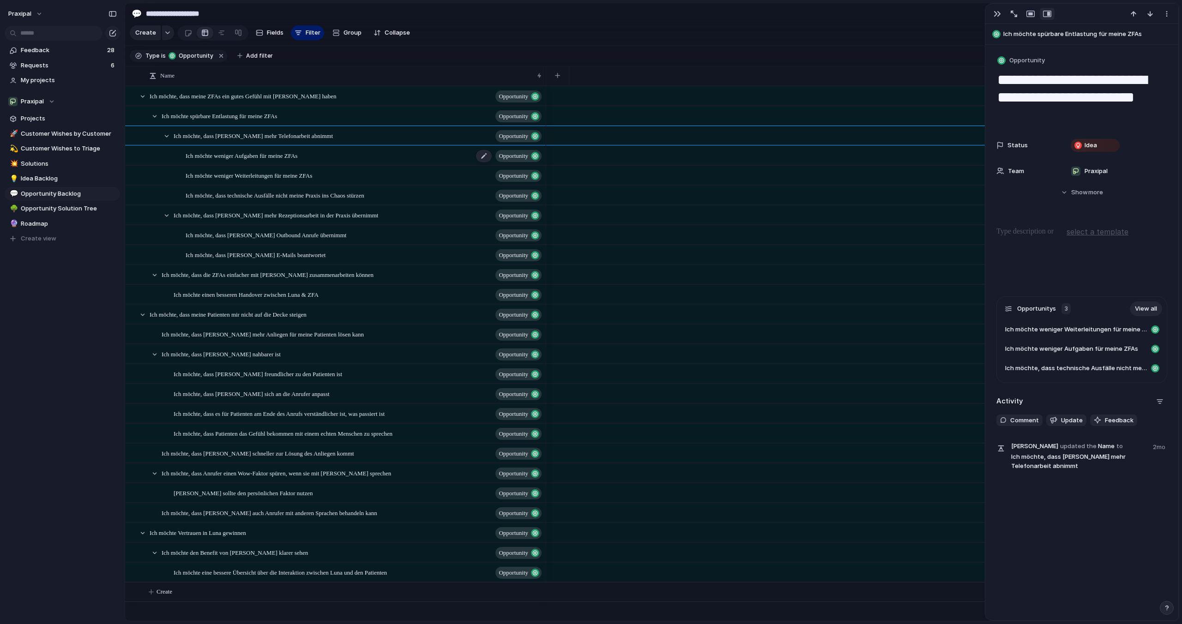
click at [329, 156] on div "Ich möchte weniger Aufgaben für meine ZFAs Opportunity" at bounding box center [364, 155] width 357 height 19
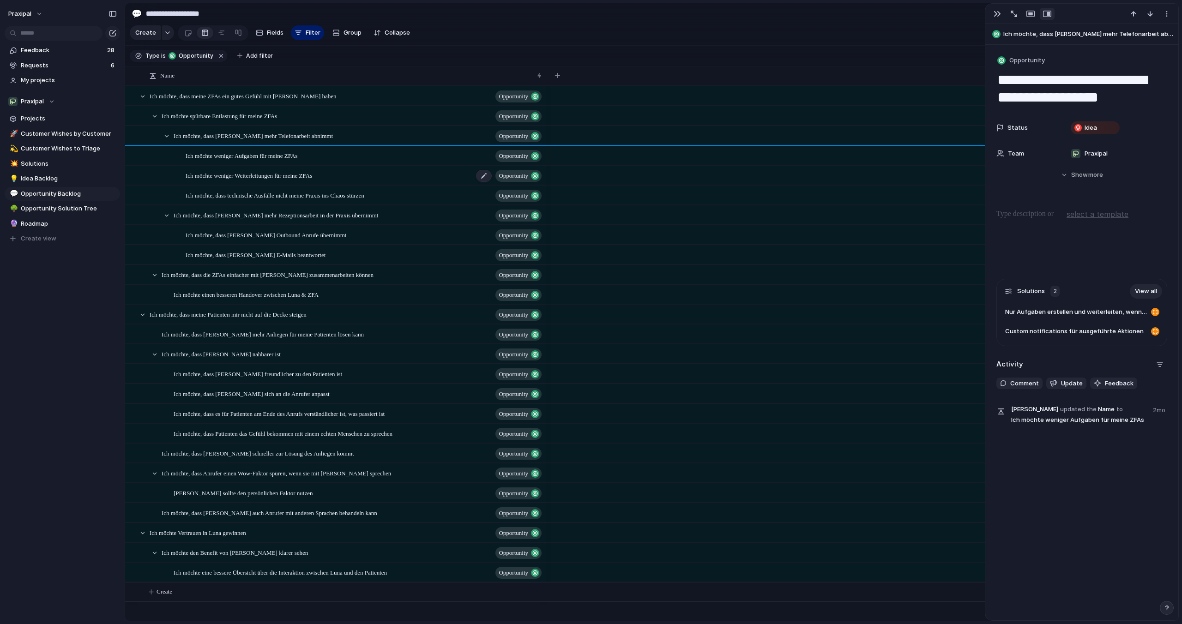
click at [312, 172] on span "Ich möchte weniger Weiterleitungen für meine ZFAs" at bounding box center [249, 175] width 127 height 11
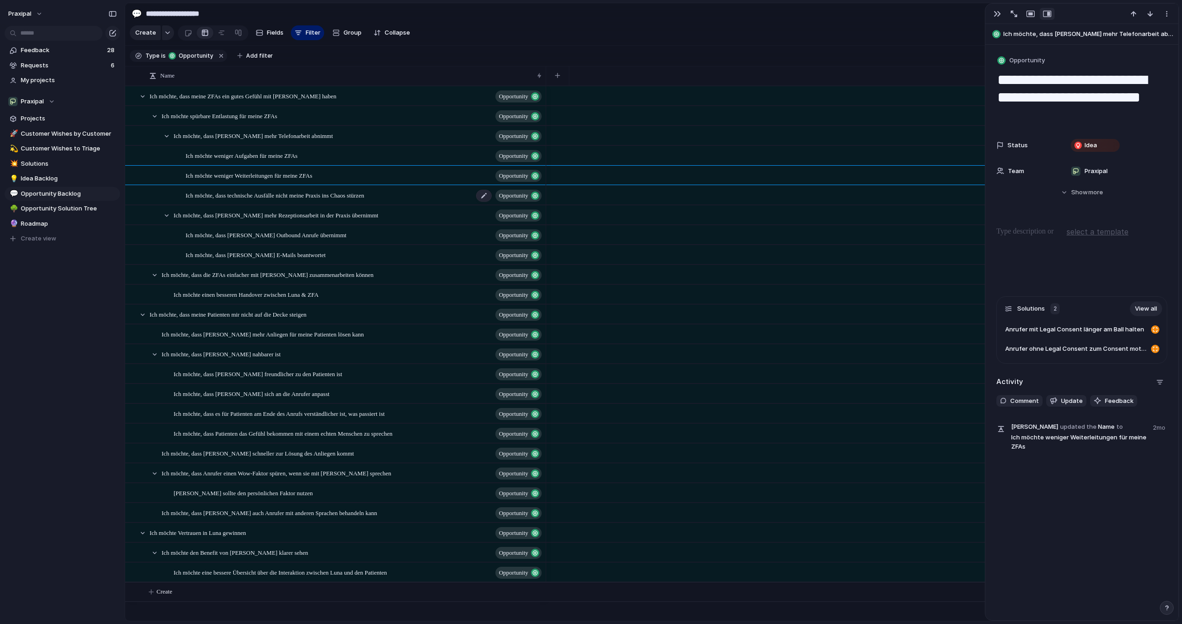
click at [327, 195] on span "Ich möchte, dass technische Ausfälle nicht meine Praxis ins Chaos stürzen" at bounding box center [275, 195] width 179 height 11
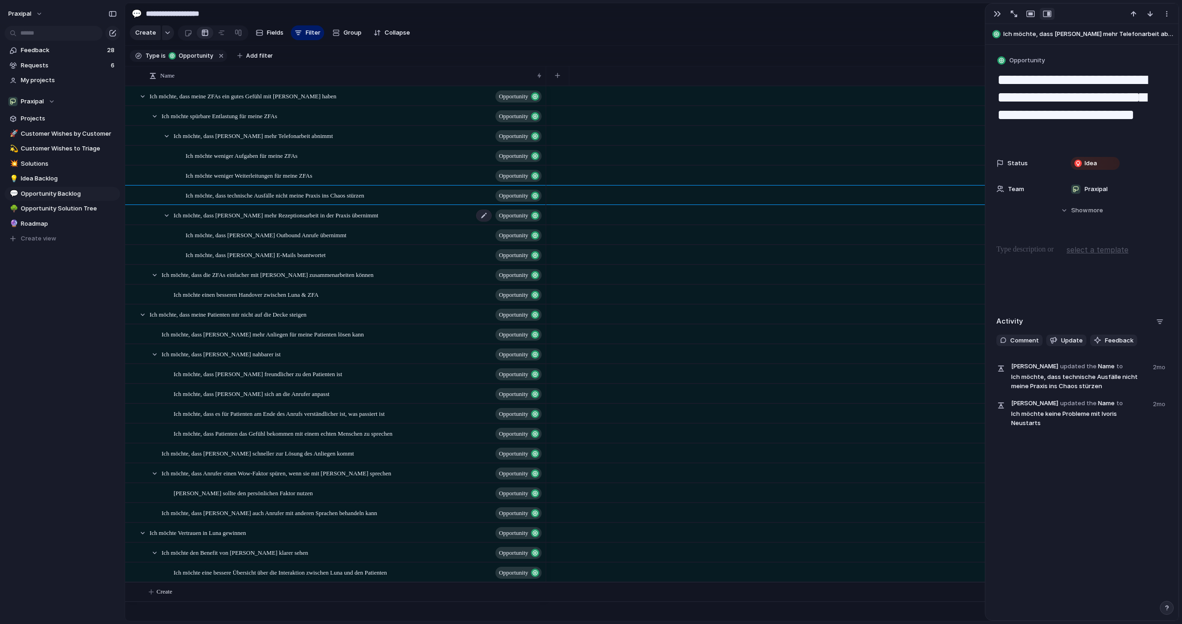
click at [326, 219] on span "Ich möchte, dass [PERSON_NAME] mehr Rezeptionsarbeit in der Praxis übernimmt" at bounding box center [276, 215] width 205 height 11
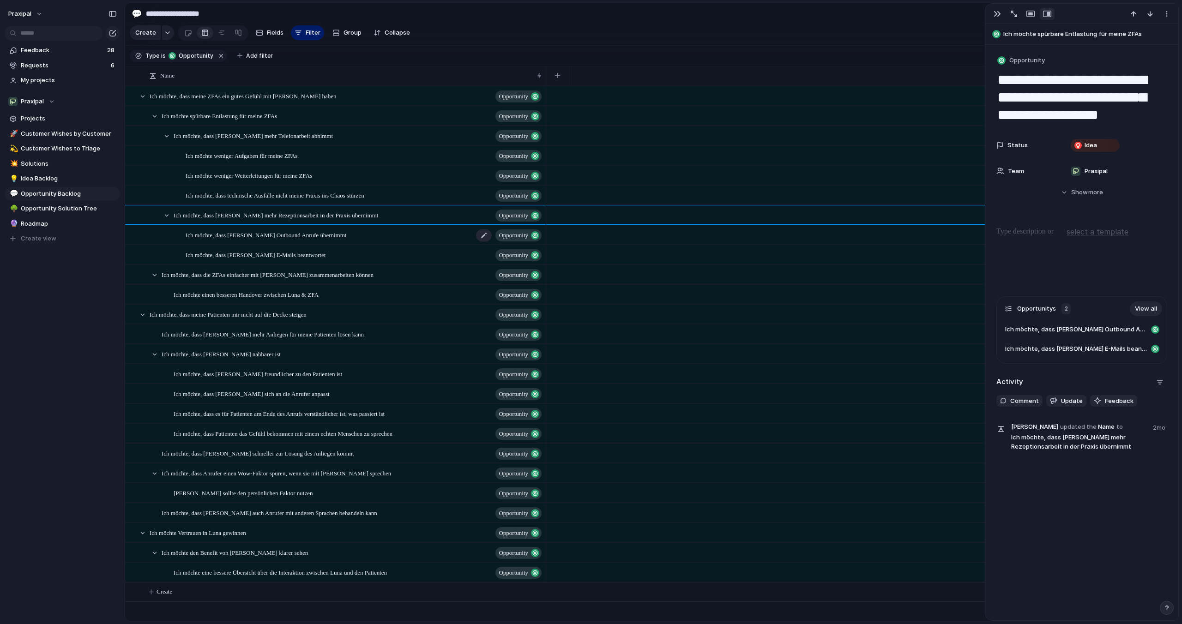
click at [313, 235] on span "Ich möchte, dass [PERSON_NAME] Outbound Anrufe übernimmt" at bounding box center [266, 235] width 161 height 11
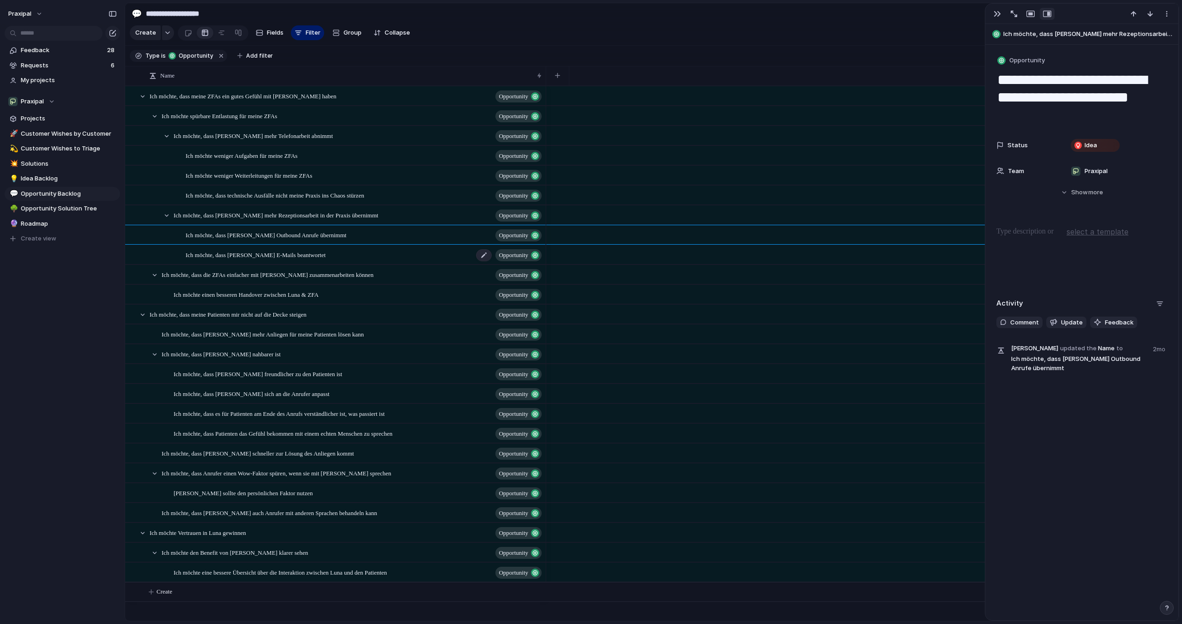
click at [310, 250] on div "Ich möchte, dass [PERSON_NAME] E-Mails beantwortet Opportunity" at bounding box center [364, 255] width 357 height 19
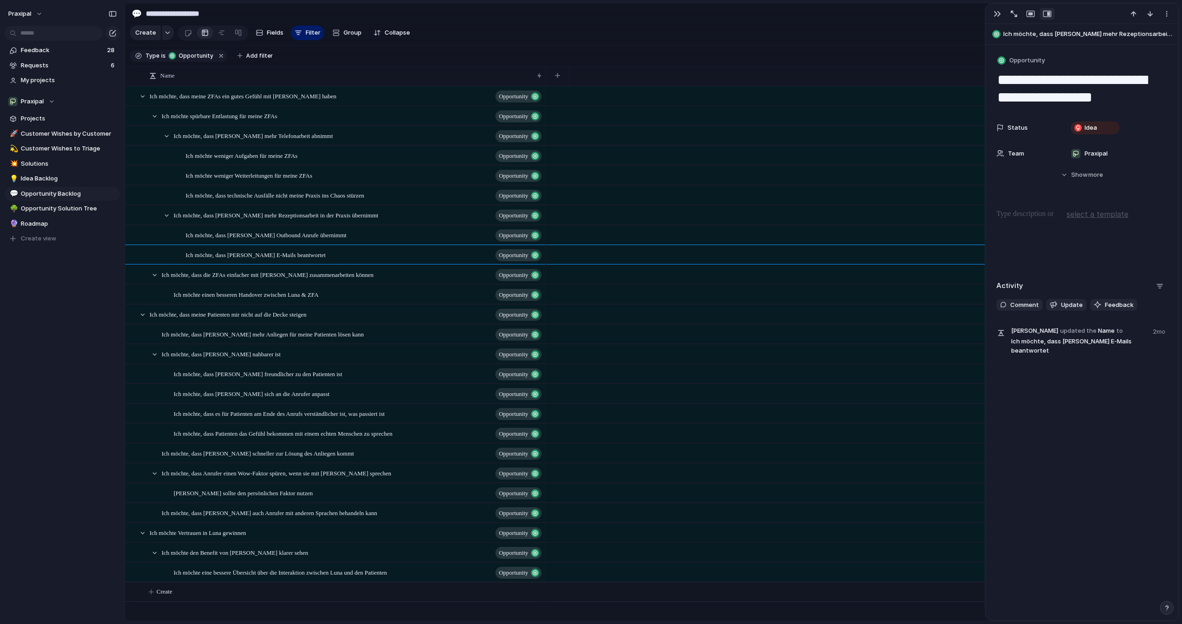
click at [311, 268] on div "Ich möchte, dass die ZFAs einfacher mit Luna zusammenarbeiten können Opportunity" at bounding box center [352, 275] width 381 height 19
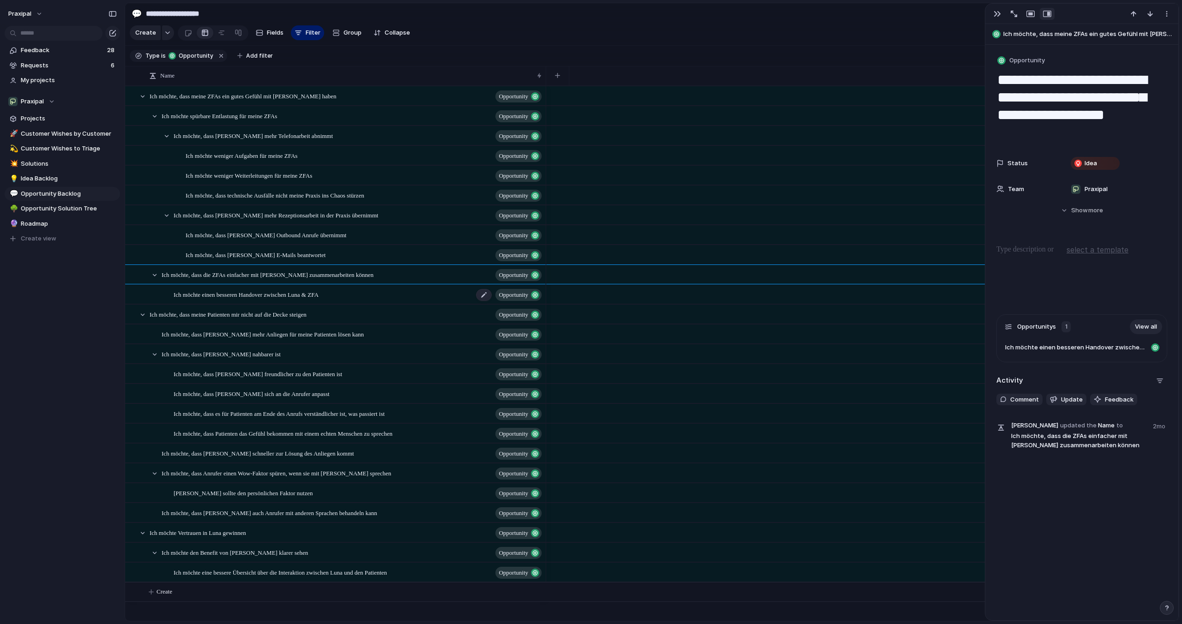
click at [313, 296] on span "Ich möchte einen besseren Handover zwischen Luna & ZFA" at bounding box center [246, 294] width 145 height 11
click at [307, 319] on span "Ich möchte, dass meine Patienten mir nicht auf die Decke steigen" at bounding box center [228, 314] width 157 height 11
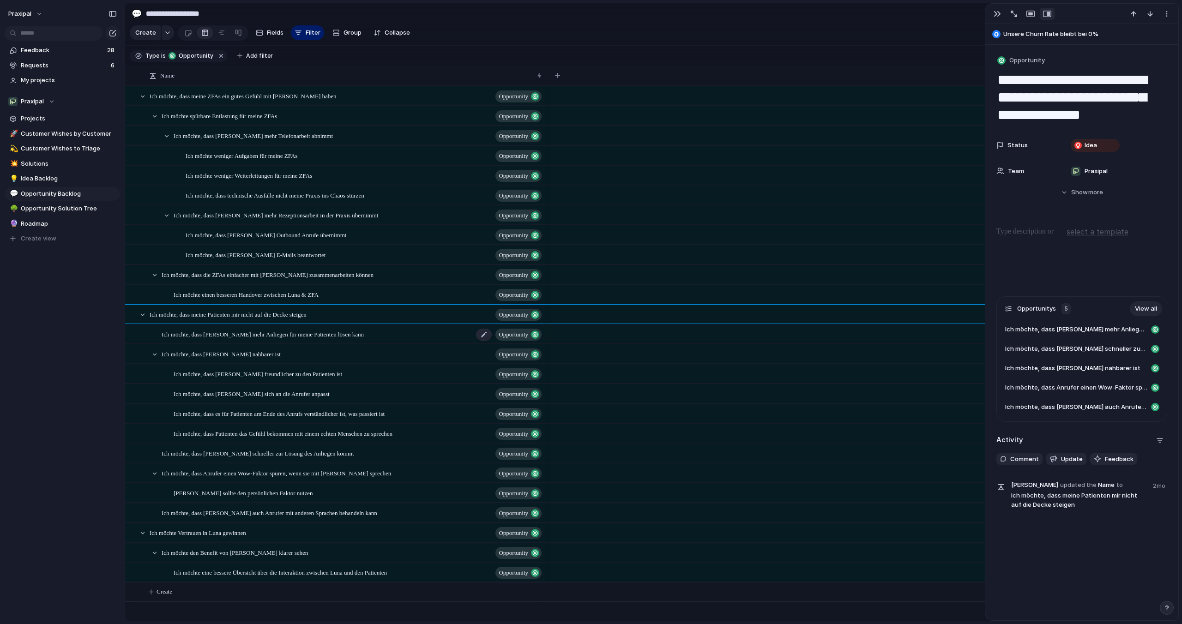
click at [313, 339] on div "Ich möchte, dass [PERSON_NAME] mehr Anliegen für meine Patienten lösen kann Opp…" at bounding box center [352, 334] width 381 height 19
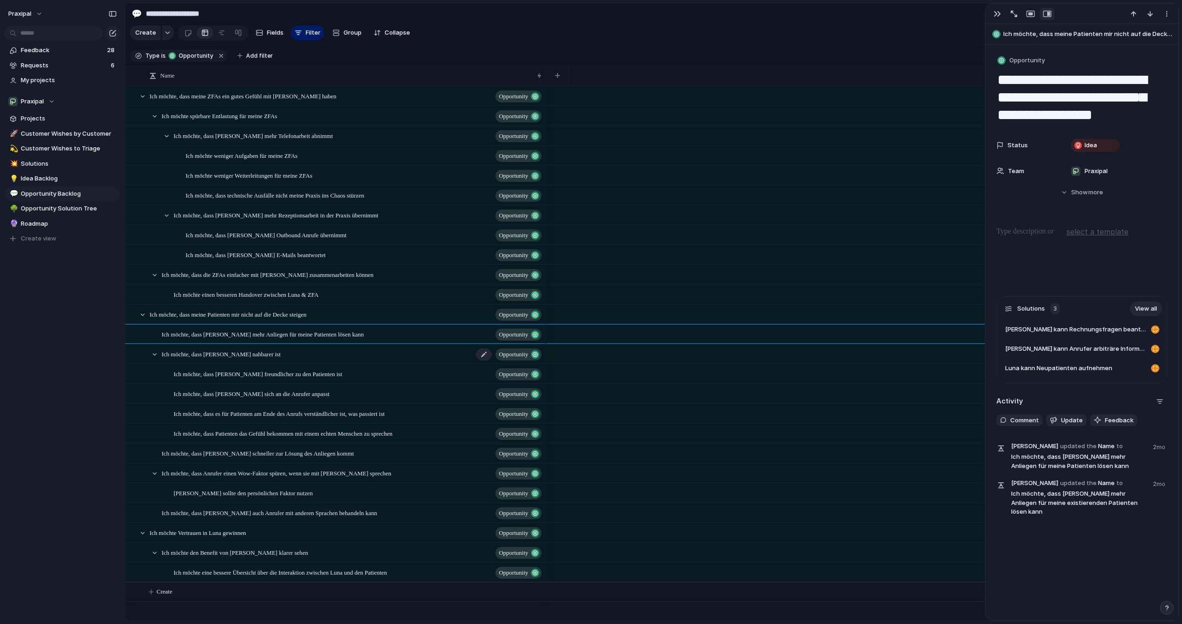
click at [311, 357] on div "Ich möchte, dass [PERSON_NAME] nahbarer ist Opportunity" at bounding box center [352, 354] width 381 height 19
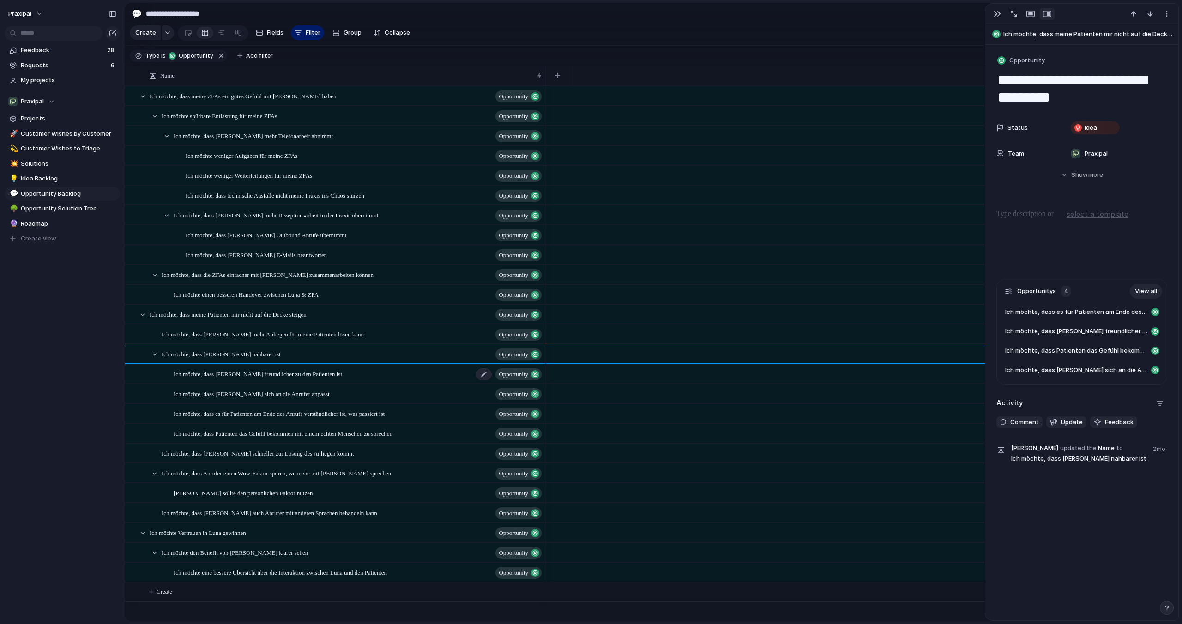
click at [311, 372] on span "Ich möchte, dass [PERSON_NAME] freundlicher zu den Patienten ist" at bounding box center [258, 374] width 169 height 11
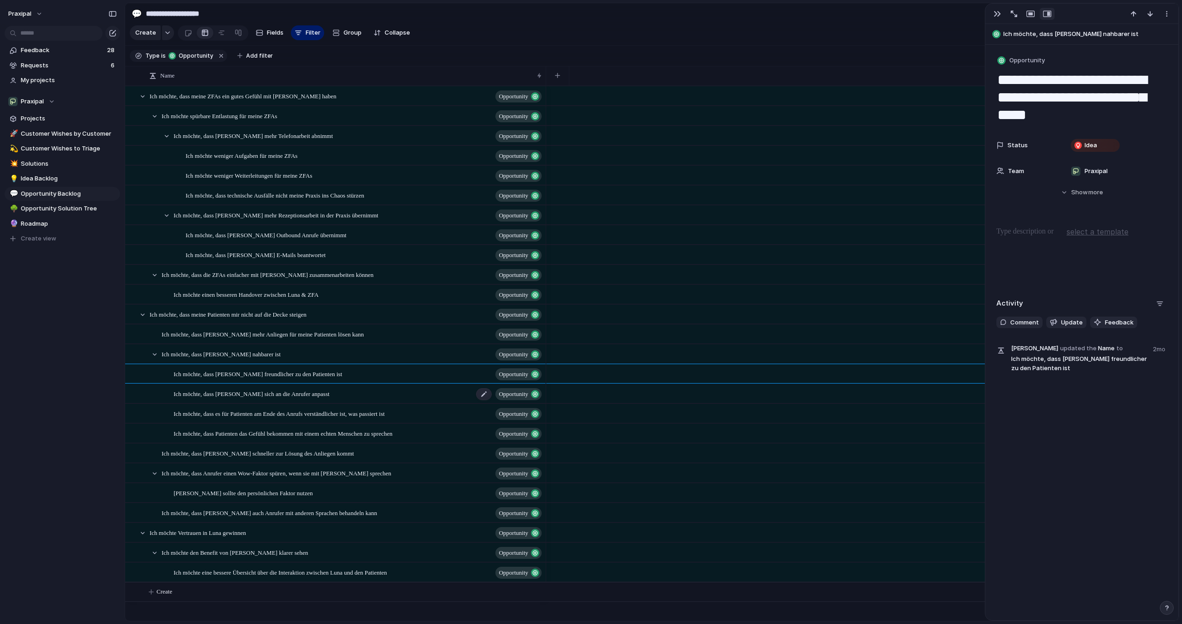
click at [311, 388] on span "Ich möchte, dass [PERSON_NAME] sich an die Anrufer anpasst" at bounding box center [252, 393] width 156 height 11
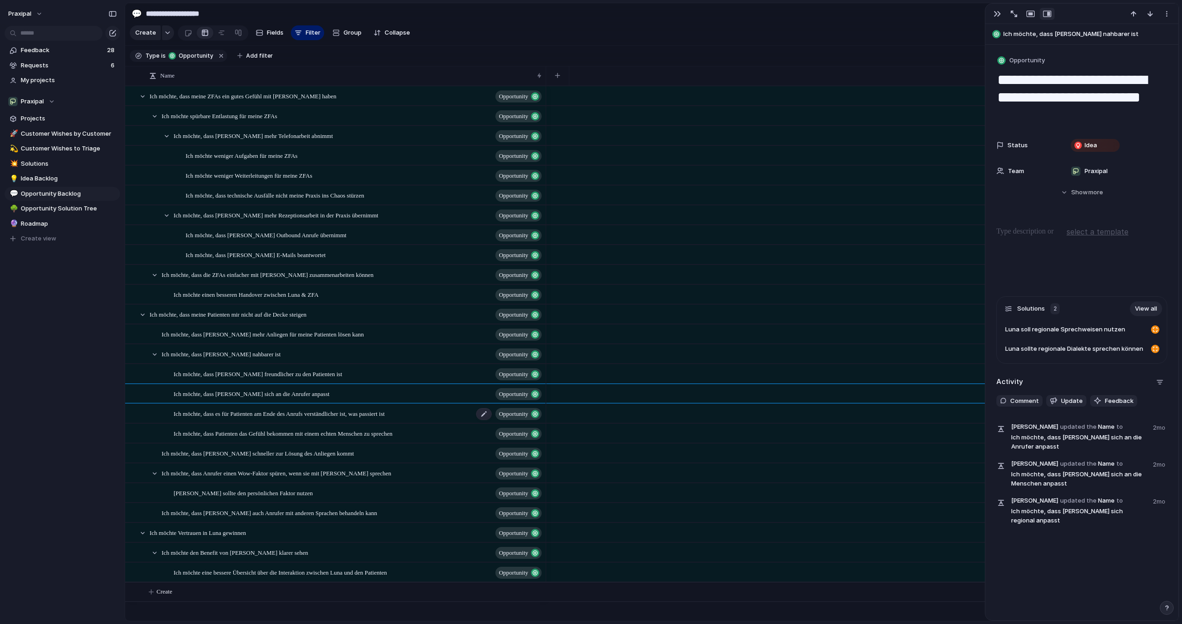
click at [311, 406] on div "Ich möchte, dass es für Patienten am Ende des Anrufs verständlicher ist, was pa…" at bounding box center [358, 414] width 369 height 19
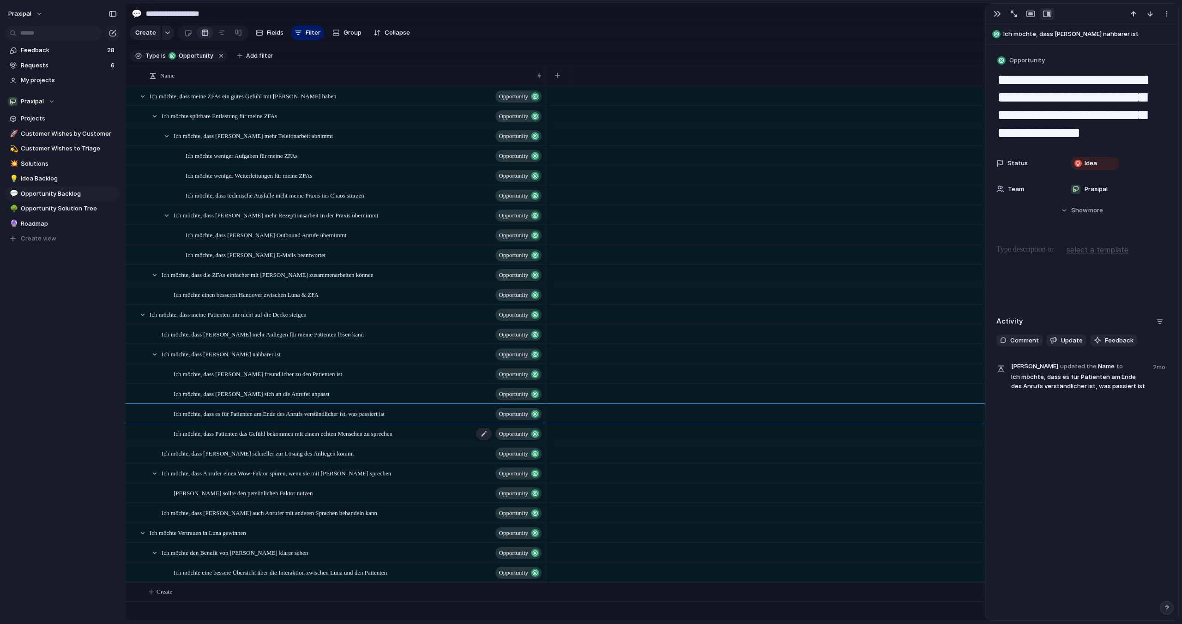
click at [310, 424] on div "Ich möchte, dass Patienten das Gefühl bekommen mit einem echten Menschen zu spr…" at bounding box center [358, 433] width 369 height 19
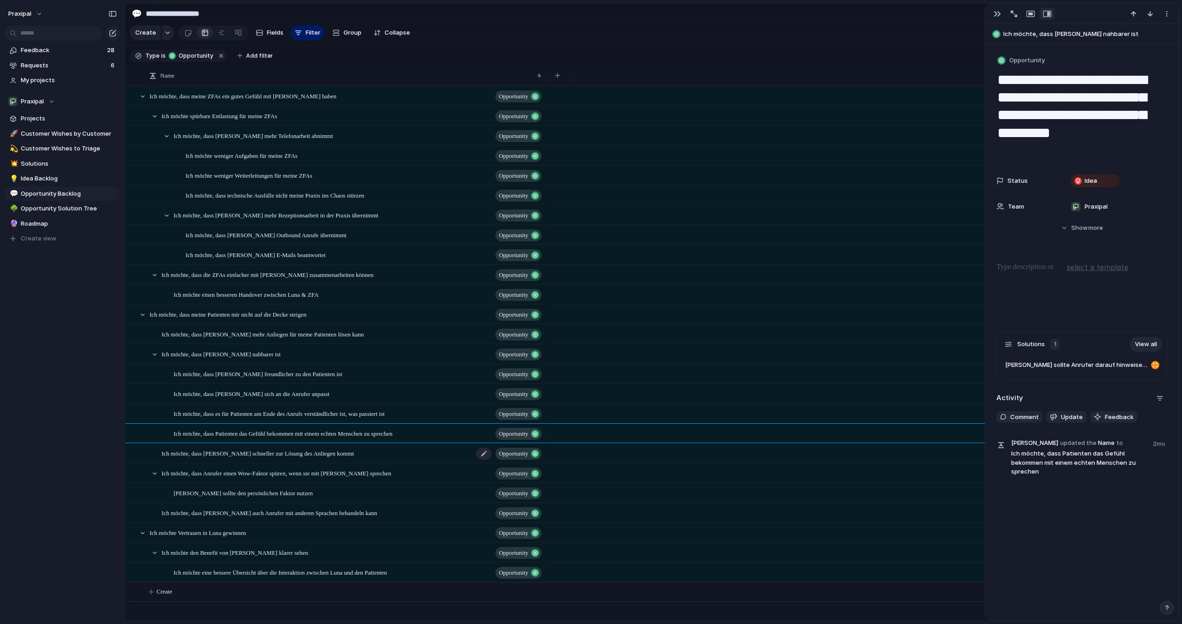
click at [308, 451] on span "Ich möchte, dass [PERSON_NAME] schneller zur Lösung des Anliegen kommt" at bounding box center [258, 453] width 193 height 11
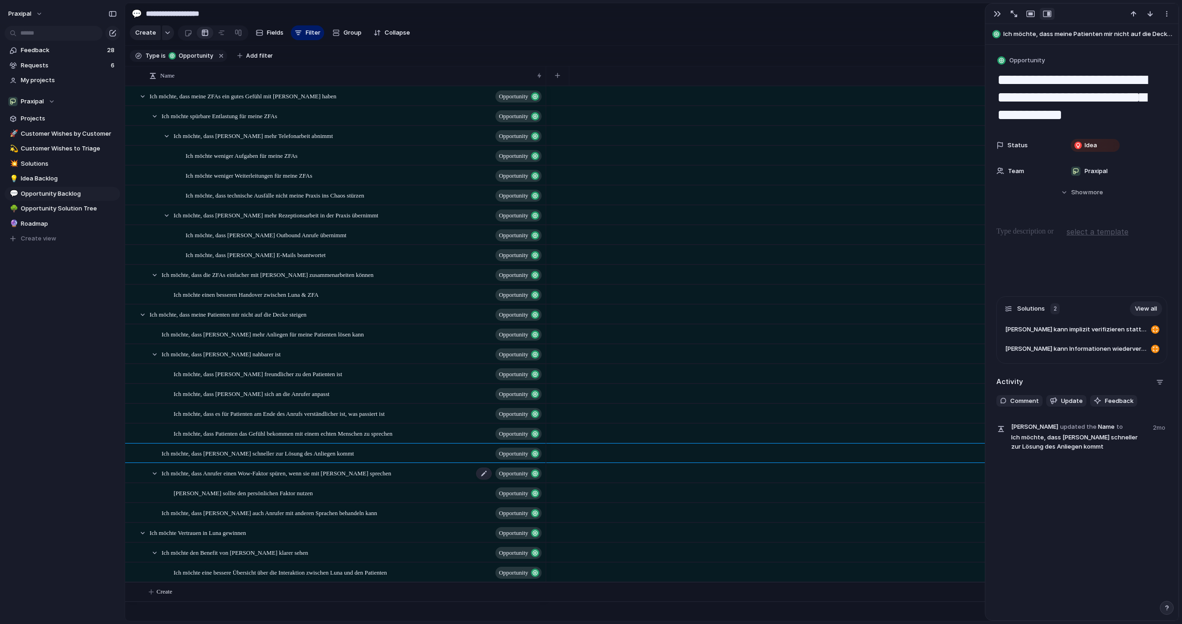
click at [309, 474] on span "Ich möchte, dass Anrufer einen Wow-Faktor spüren, wenn sie mit [PERSON_NAME] sp…" at bounding box center [277, 473] width 230 height 11
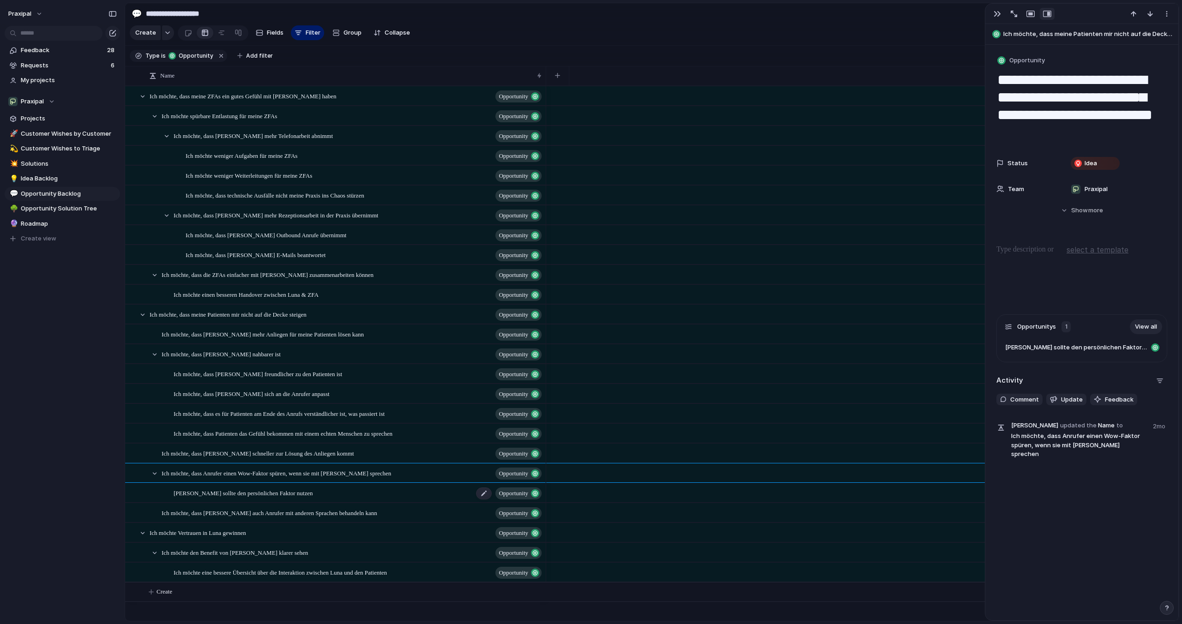
click at [300, 490] on div "[PERSON_NAME] sollte den persönlichen Faktor nutzen Opportunity" at bounding box center [358, 493] width 369 height 19
type textarea "**********"
